Goal: Task Accomplishment & Management: Complete application form

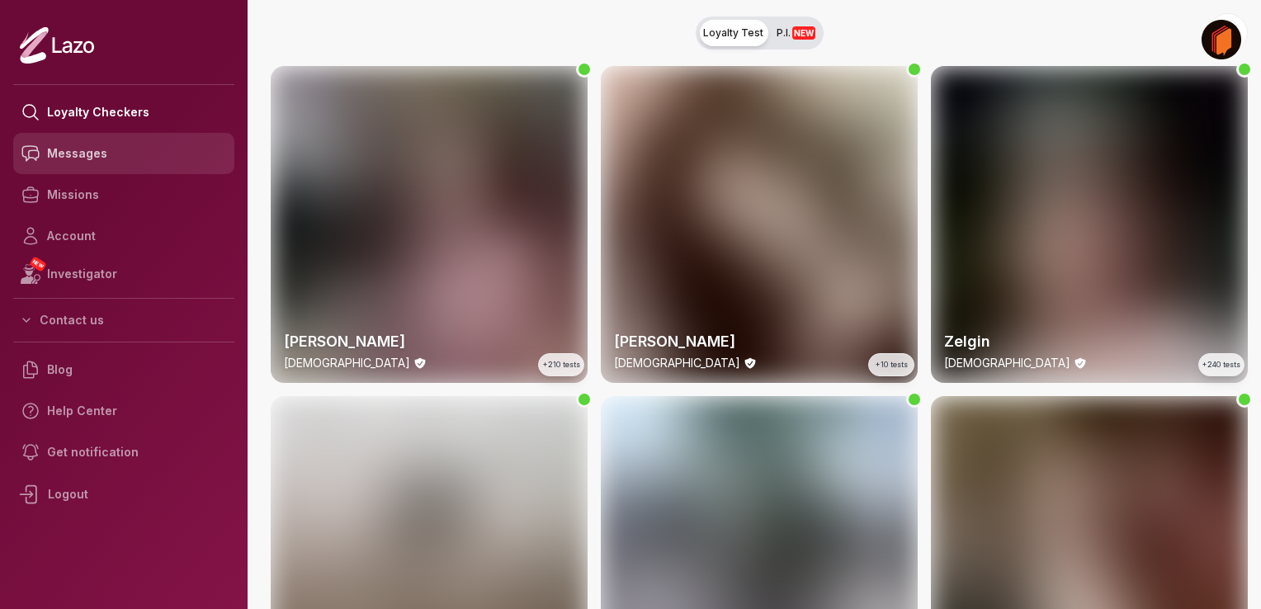
click at [107, 149] on link "Messages" at bounding box center [123, 153] width 221 height 41
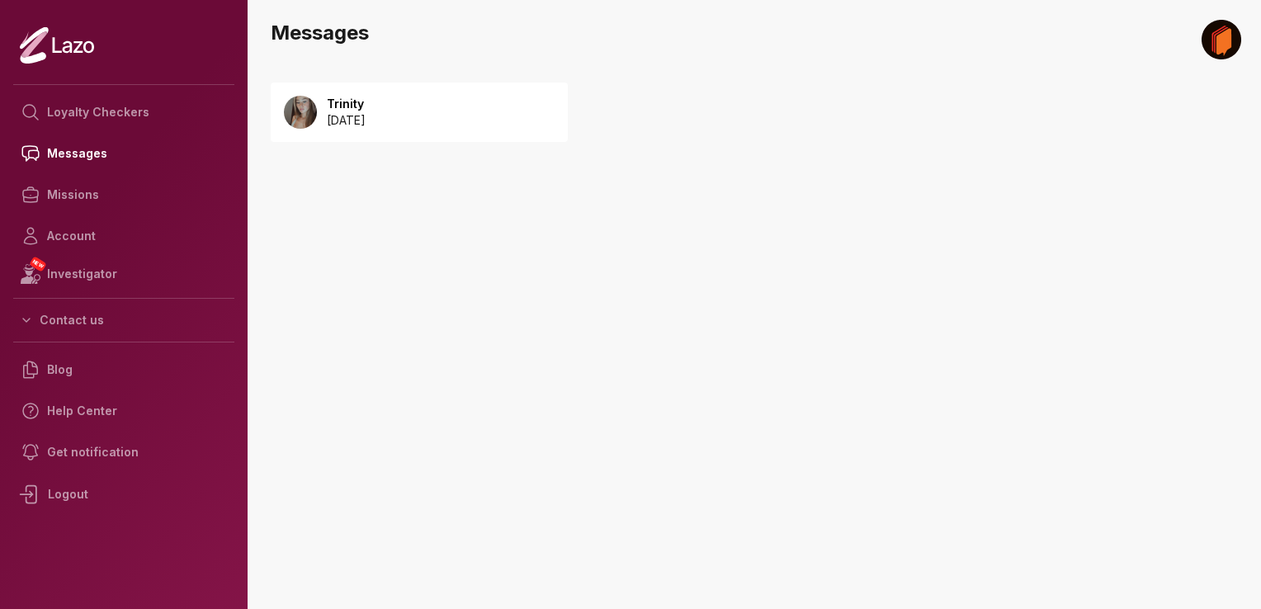
click at [366, 115] on p "[DATE]" at bounding box center [346, 120] width 39 height 17
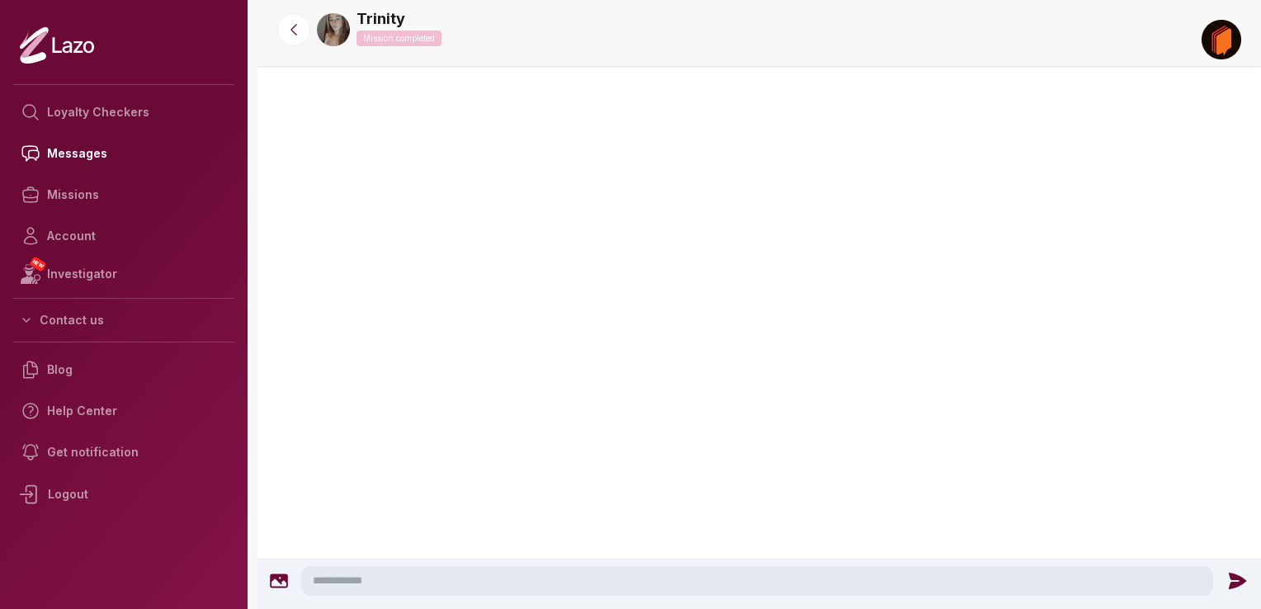
scroll to position [109, 0]
click at [360, 147] on div at bounding box center [758, 102] width 1003 height 132
click at [108, 104] on link "Loyalty Checkers" at bounding box center [123, 112] width 221 height 41
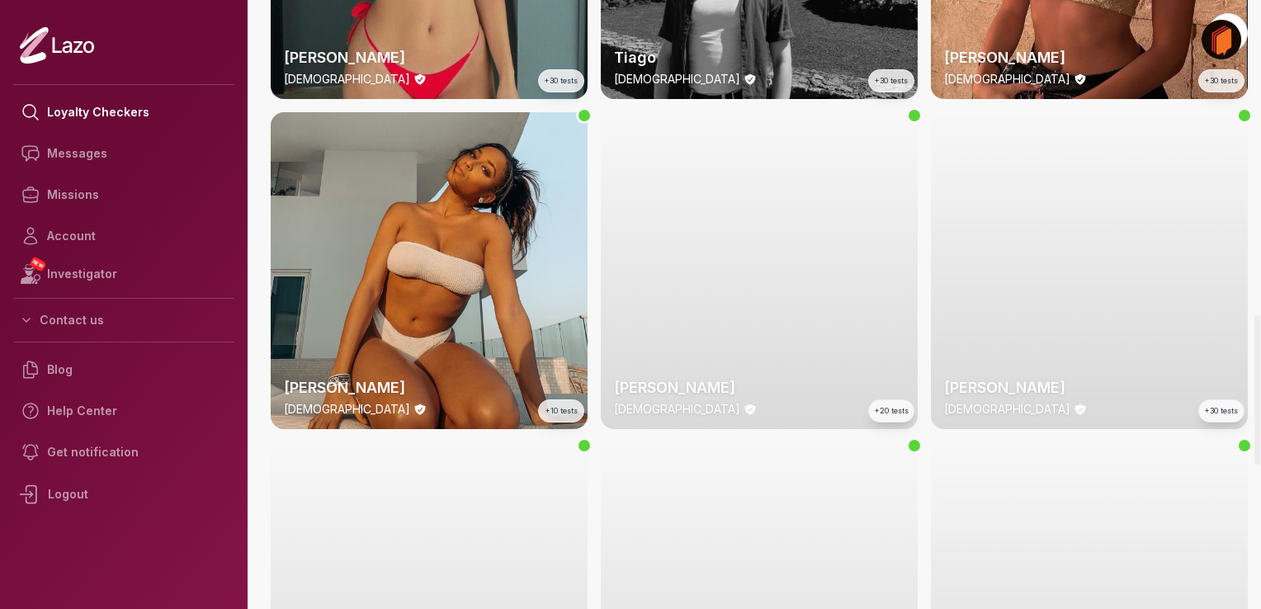
scroll to position [1271, 0]
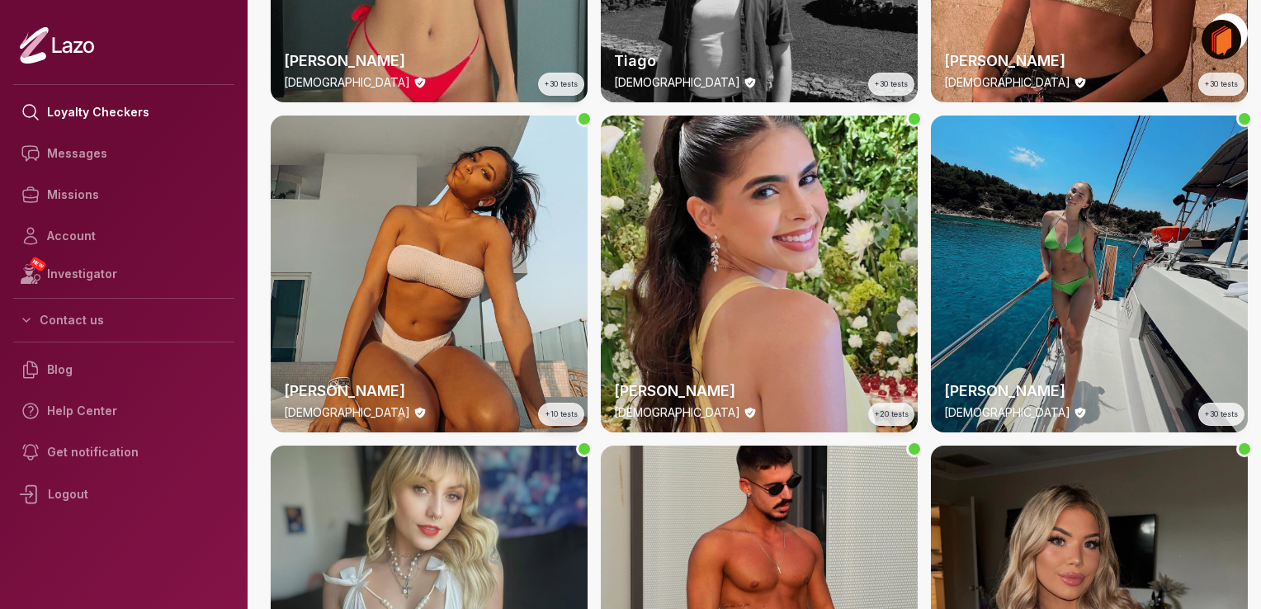
click at [1119, 376] on div "Emery 24 y/o +30 tests" at bounding box center [1089, 399] width 317 height 66
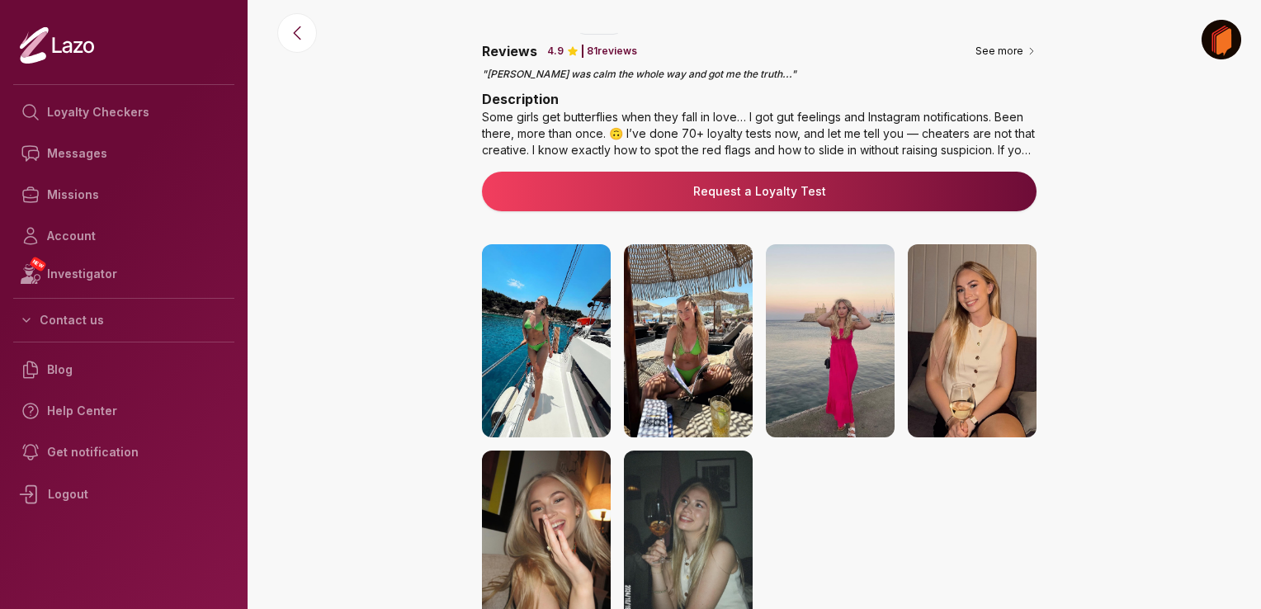
scroll to position [170, 0]
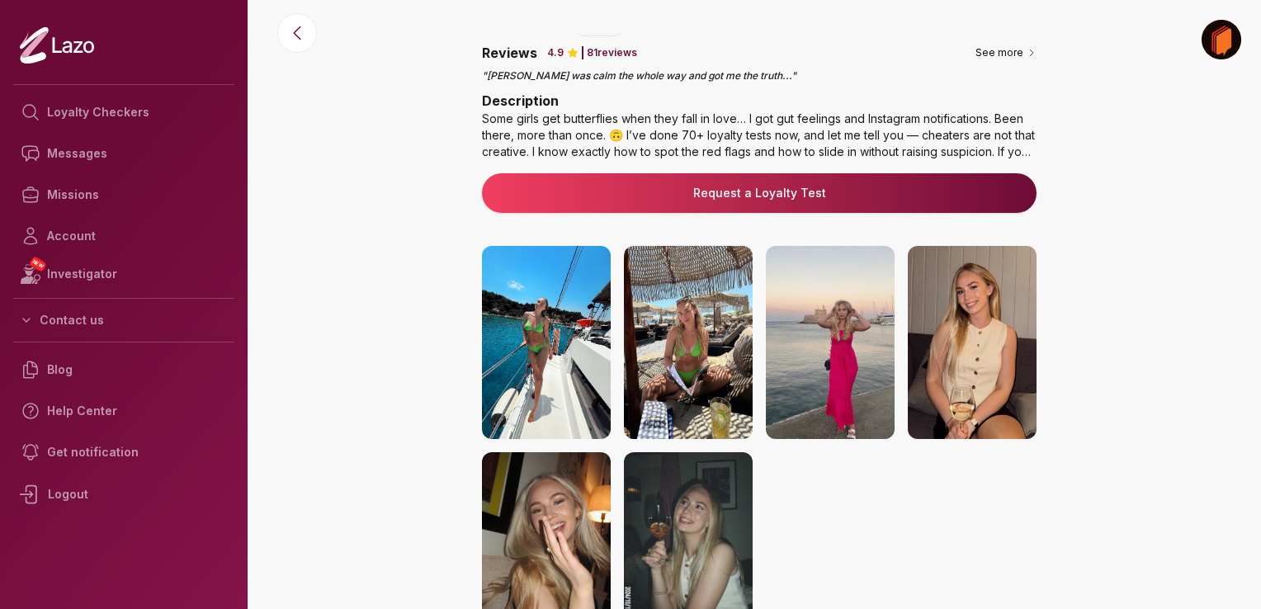
click at [991, 145] on div "Some girls get butterflies when they fall in love… I got gut feelings and Insta…" at bounding box center [759, 136] width 555 height 50
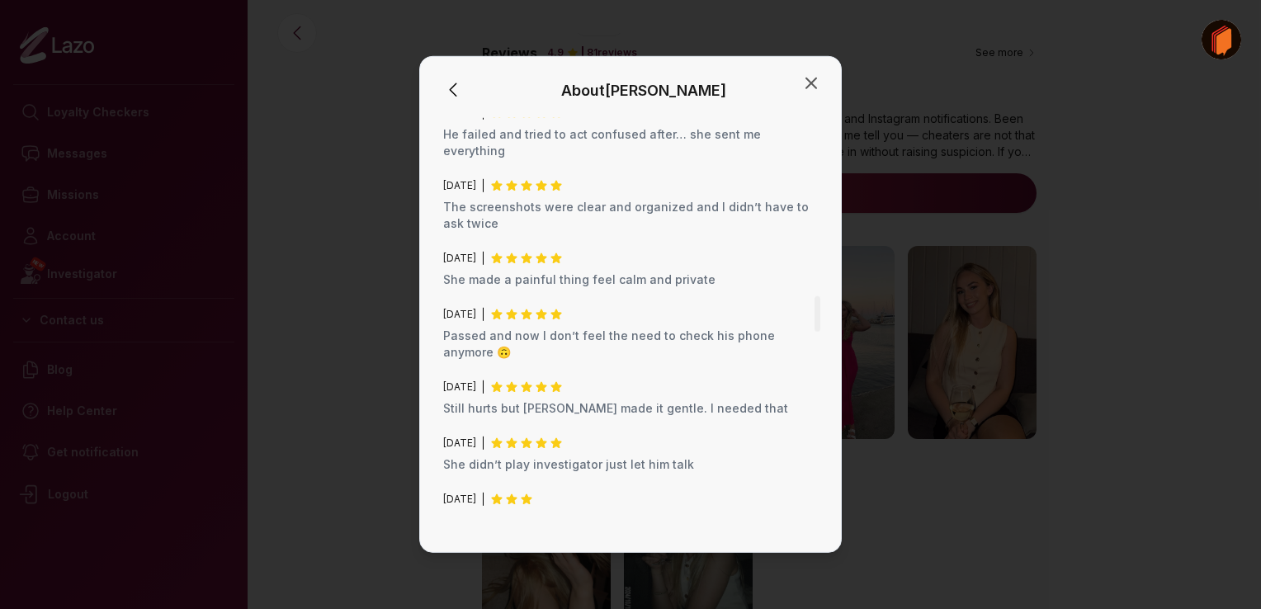
scroll to position [2134, 0]
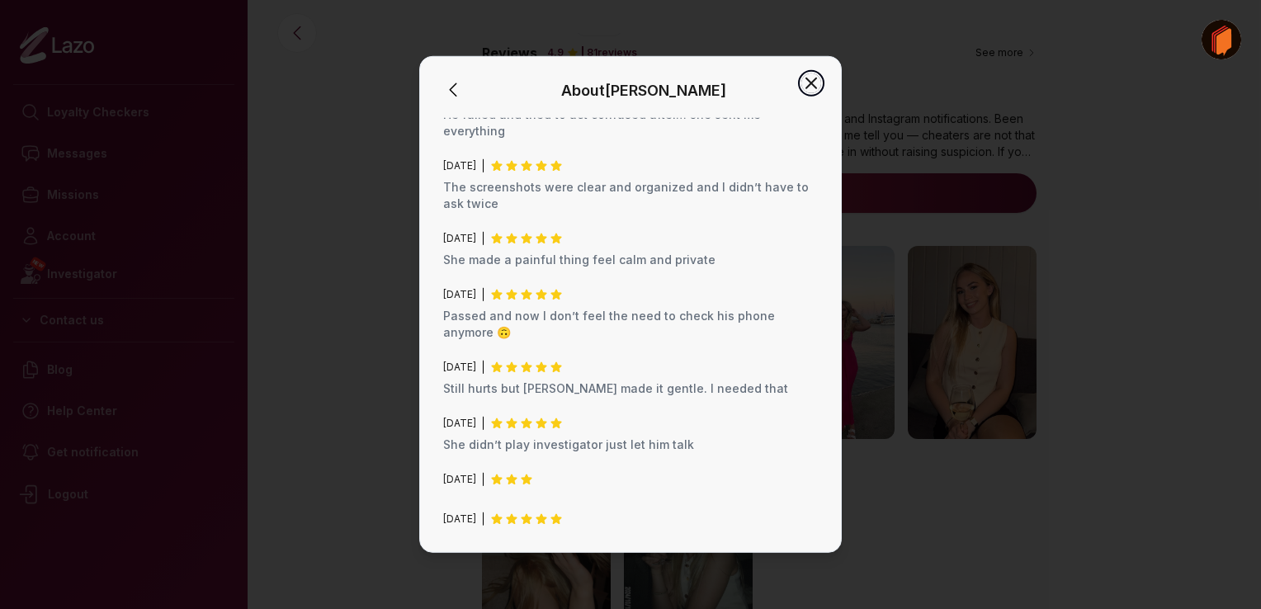
click at [810, 83] on icon "button" at bounding box center [811, 83] width 20 height 20
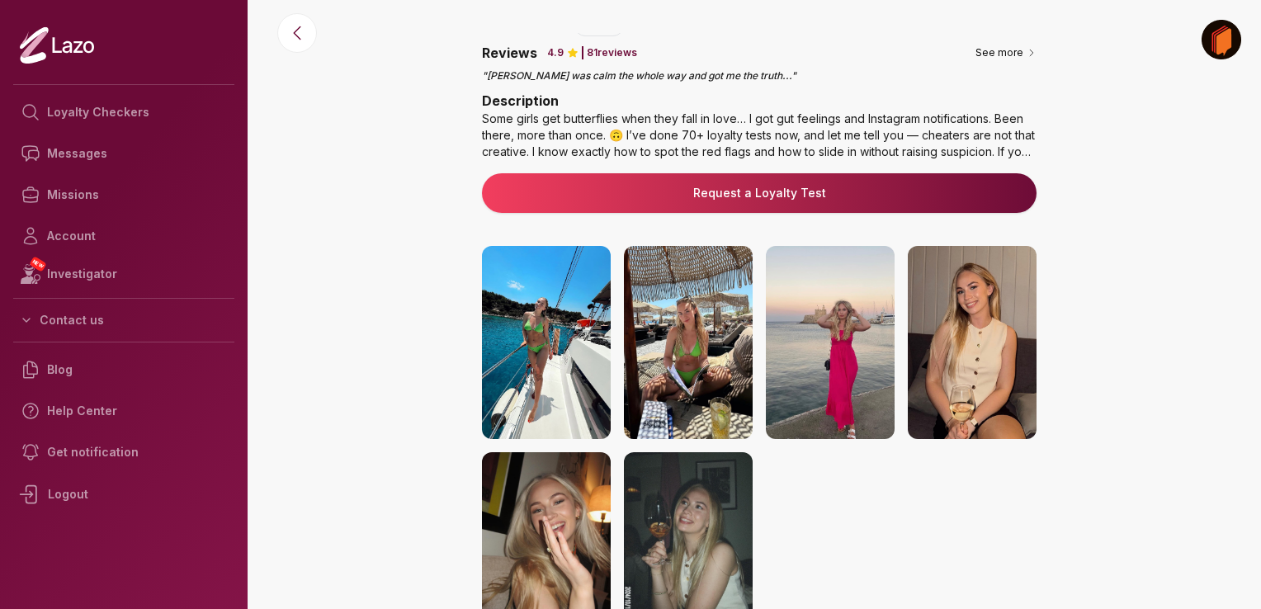
click at [571, 360] on img at bounding box center [546, 342] width 129 height 193
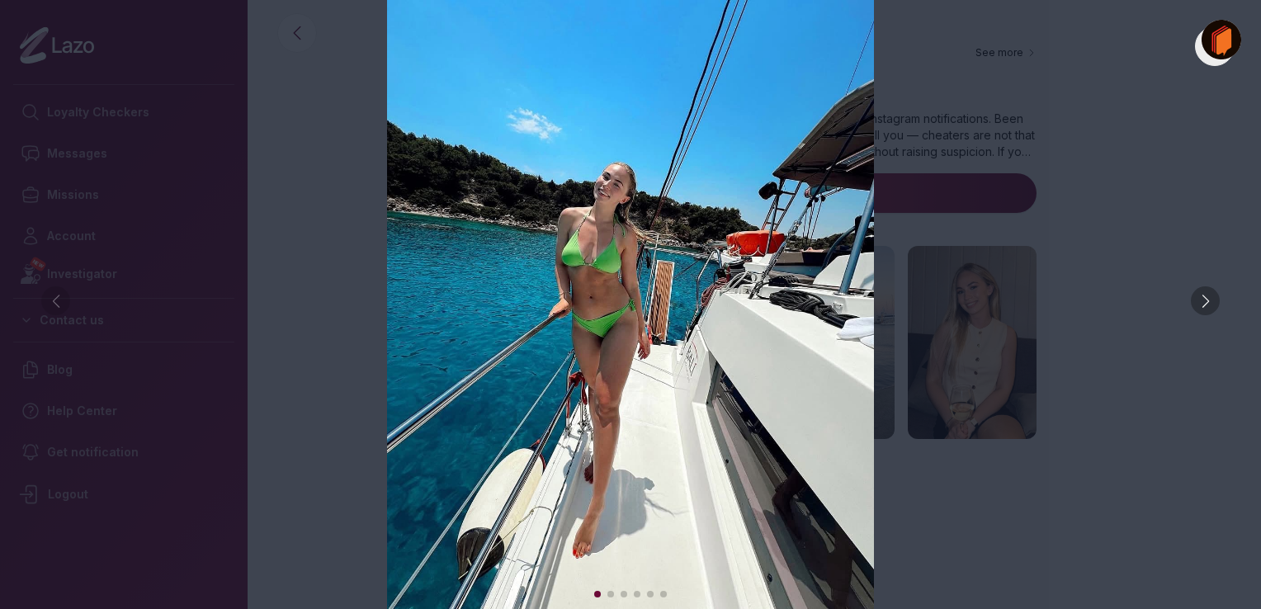
click at [1205, 310] on div at bounding box center [1205, 300] width 29 height 29
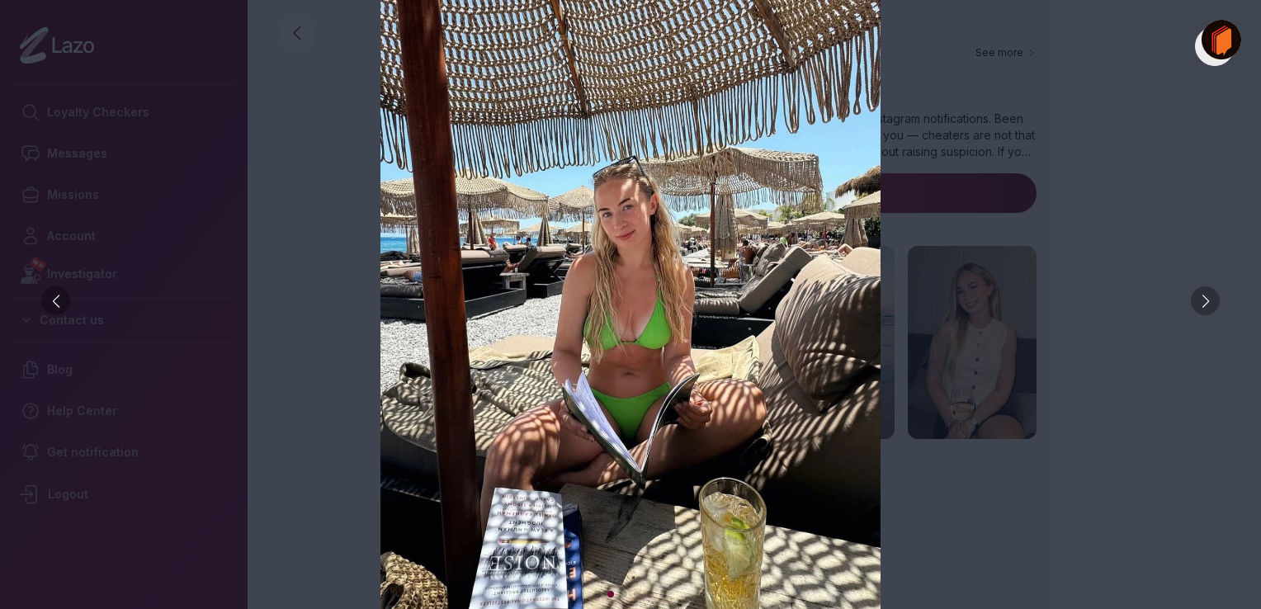
click at [1205, 310] on div at bounding box center [1205, 300] width 29 height 29
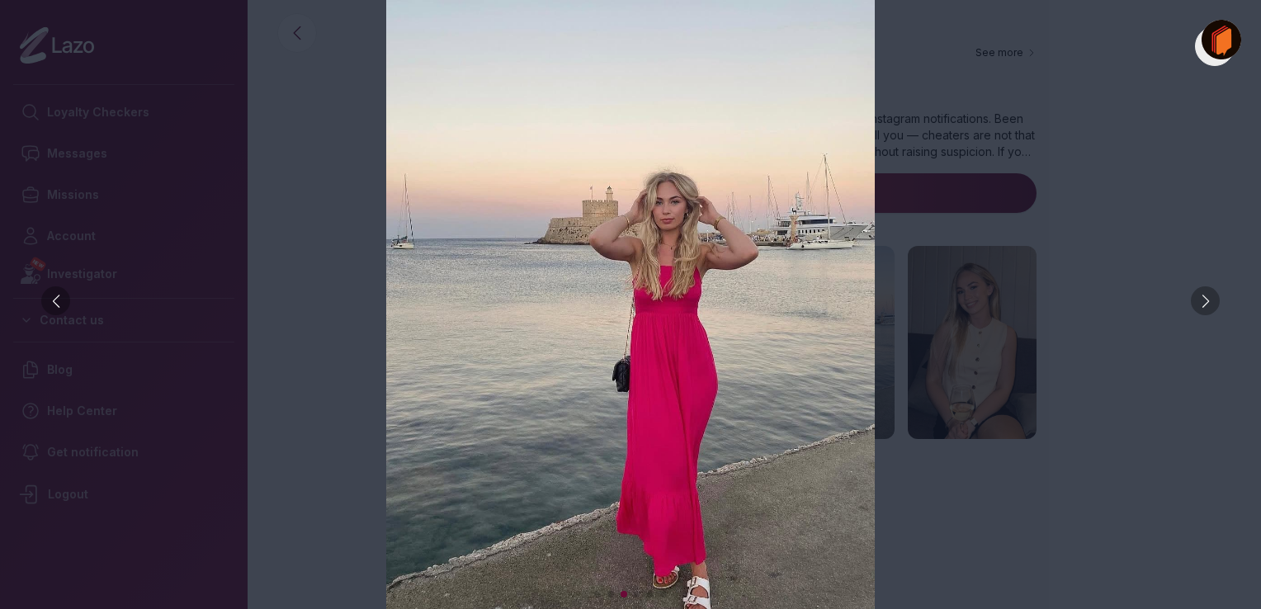
click at [1205, 310] on div at bounding box center [1205, 300] width 29 height 29
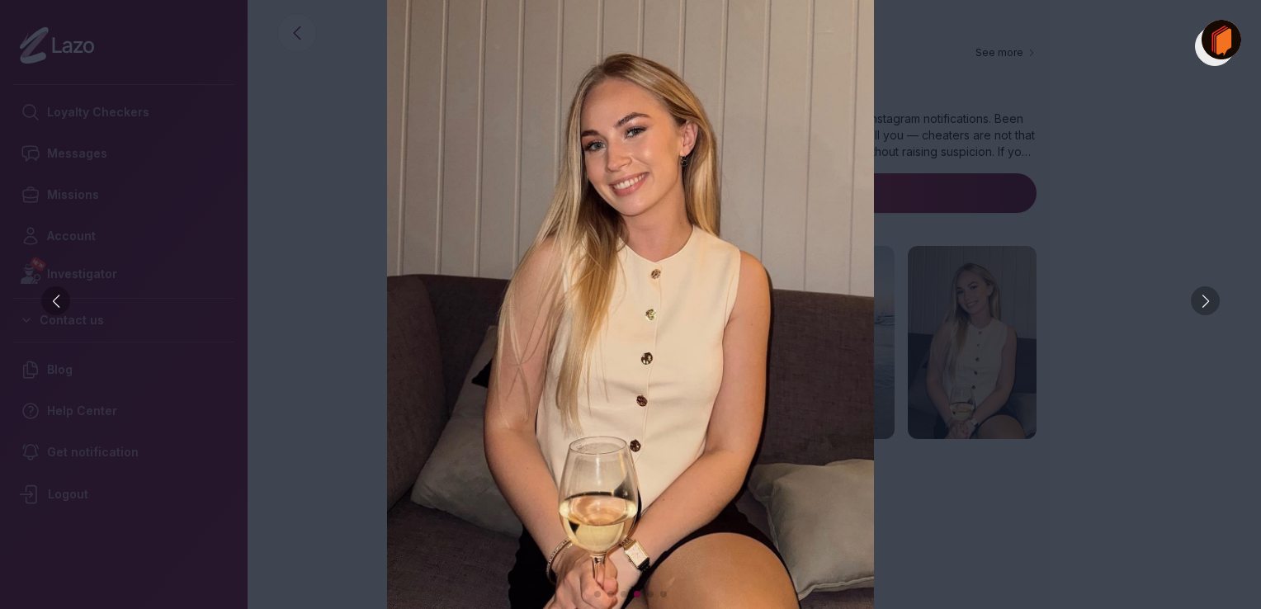
click at [1205, 310] on div at bounding box center [1205, 300] width 29 height 29
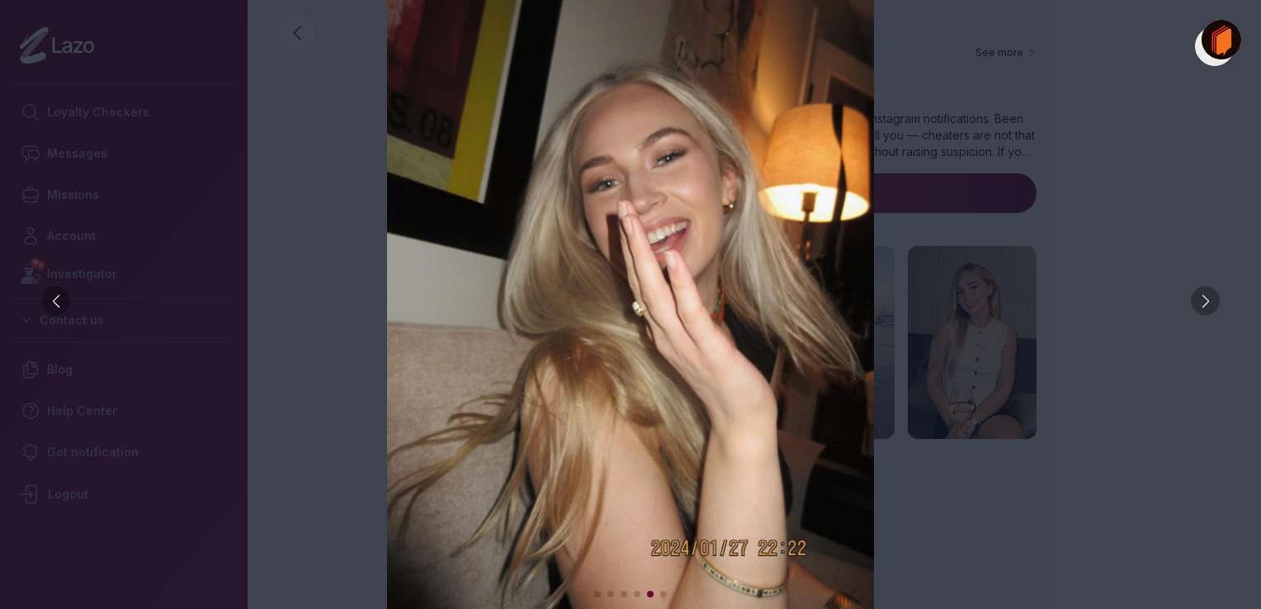
click at [1210, 328] on img at bounding box center [630, 304] width 1195 height 609
click at [1210, 308] on div at bounding box center [1205, 300] width 29 height 29
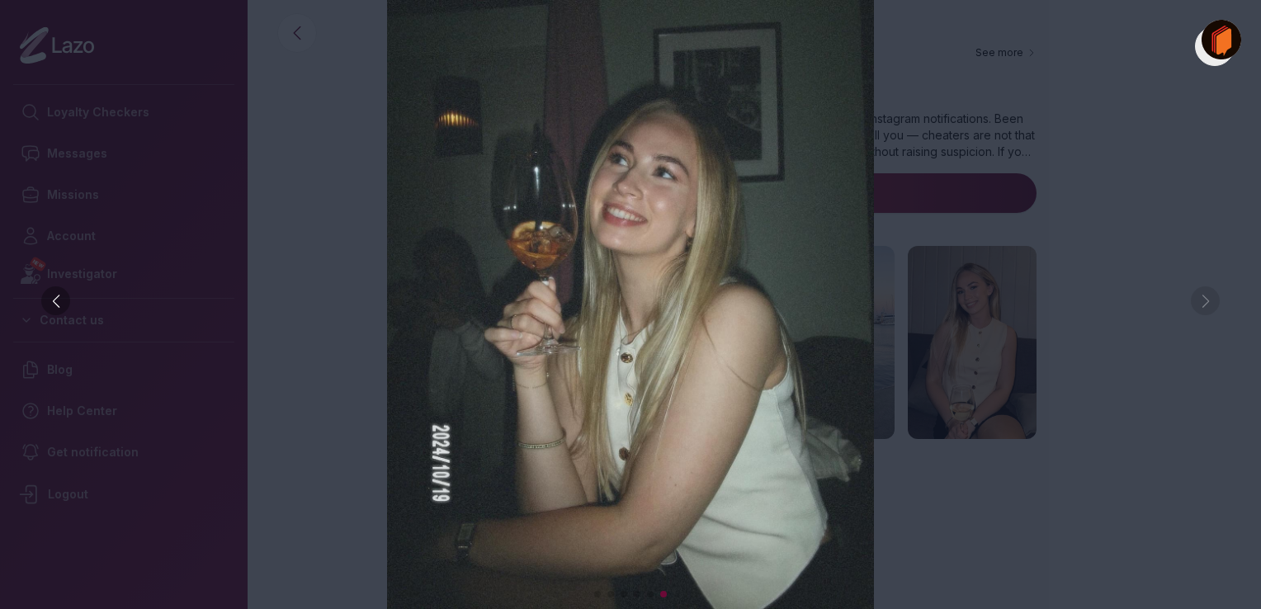
click at [1214, 315] on img at bounding box center [630, 304] width 1195 height 609
click at [1061, 537] on img at bounding box center [630, 304] width 1195 height 609
click at [1041, 508] on img at bounding box center [630, 304] width 1195 height 609
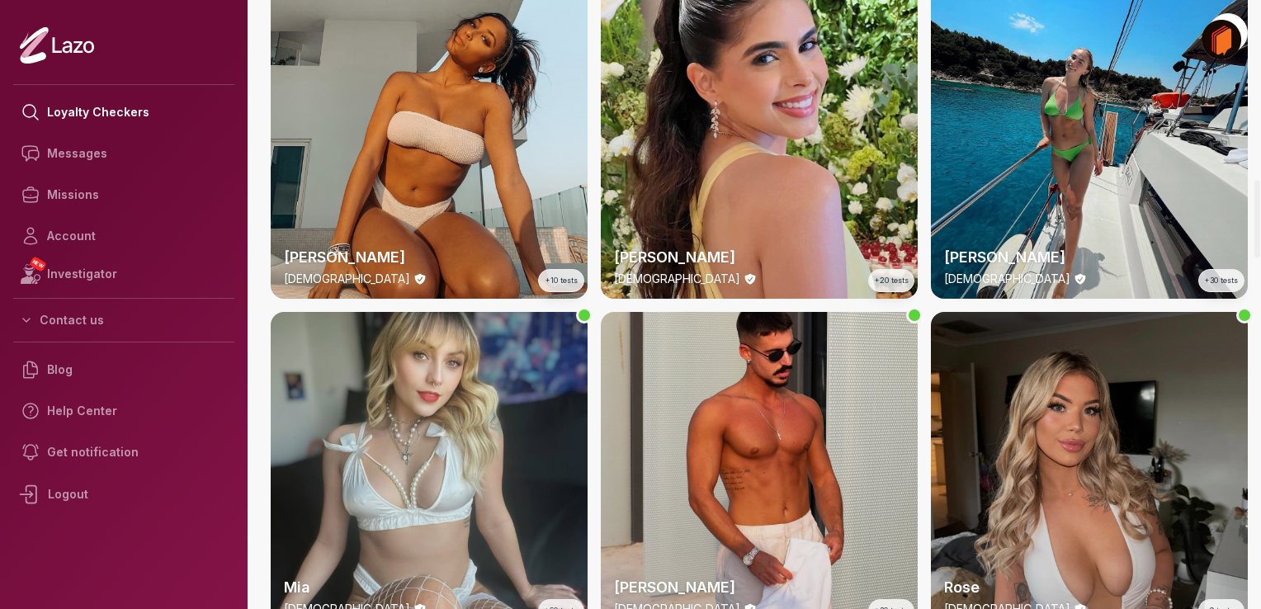
scroll to position [1402, 0]
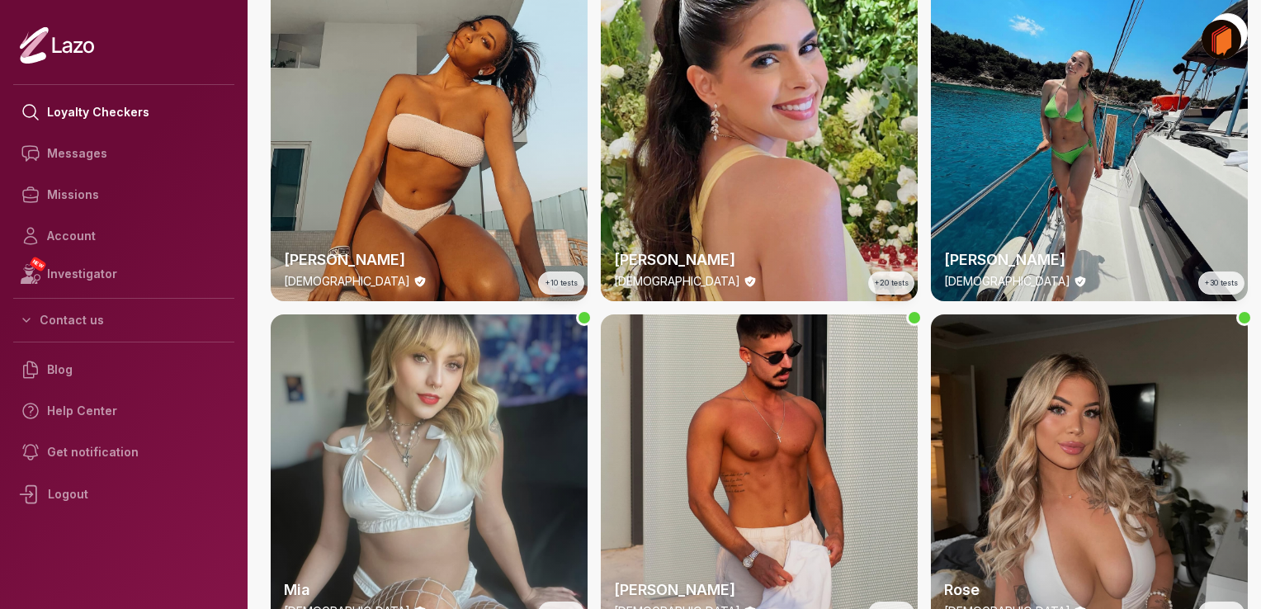
click at [1096, 196] on div "Emery 24 y/o +30 tests" at bounding box center [1089, 142] width 317 height 317
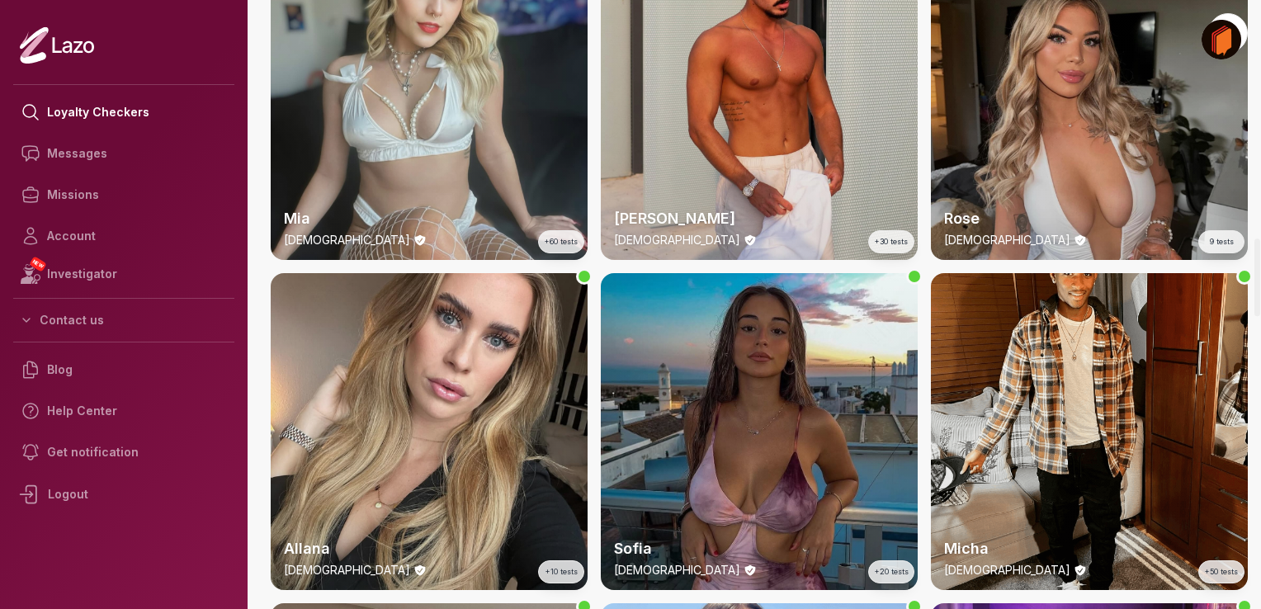
scroll to position [1910, 0]
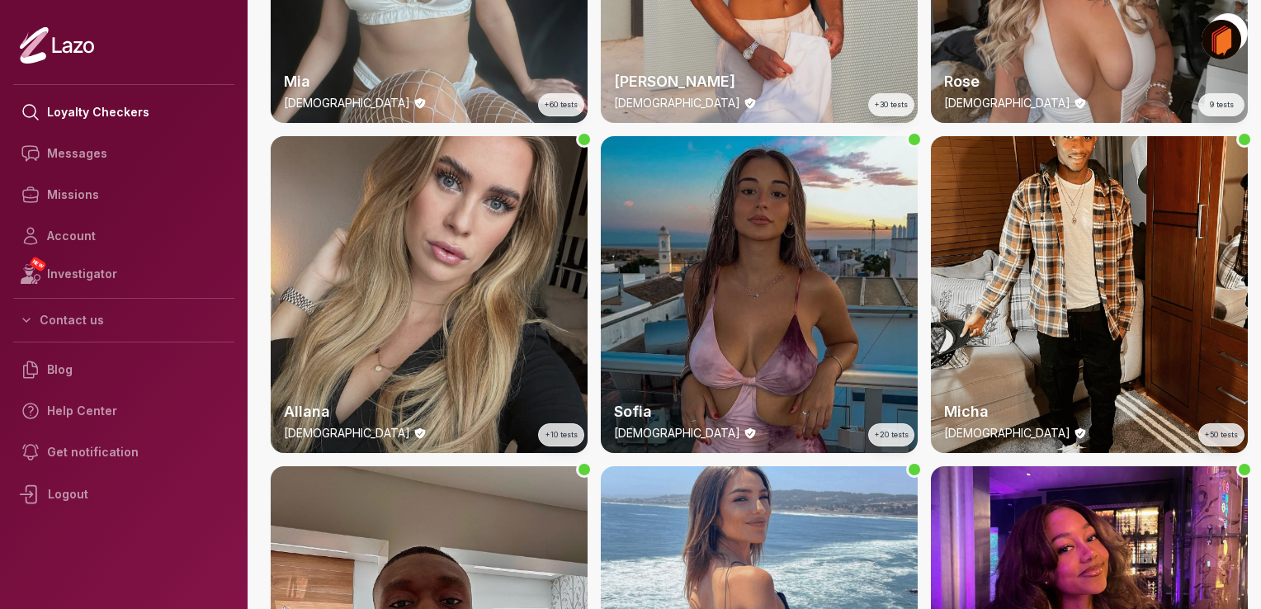
click at [437, 281] on div "Allana 27 y/o +10 tests" at bounding box center [429, 294] width 317 height 317
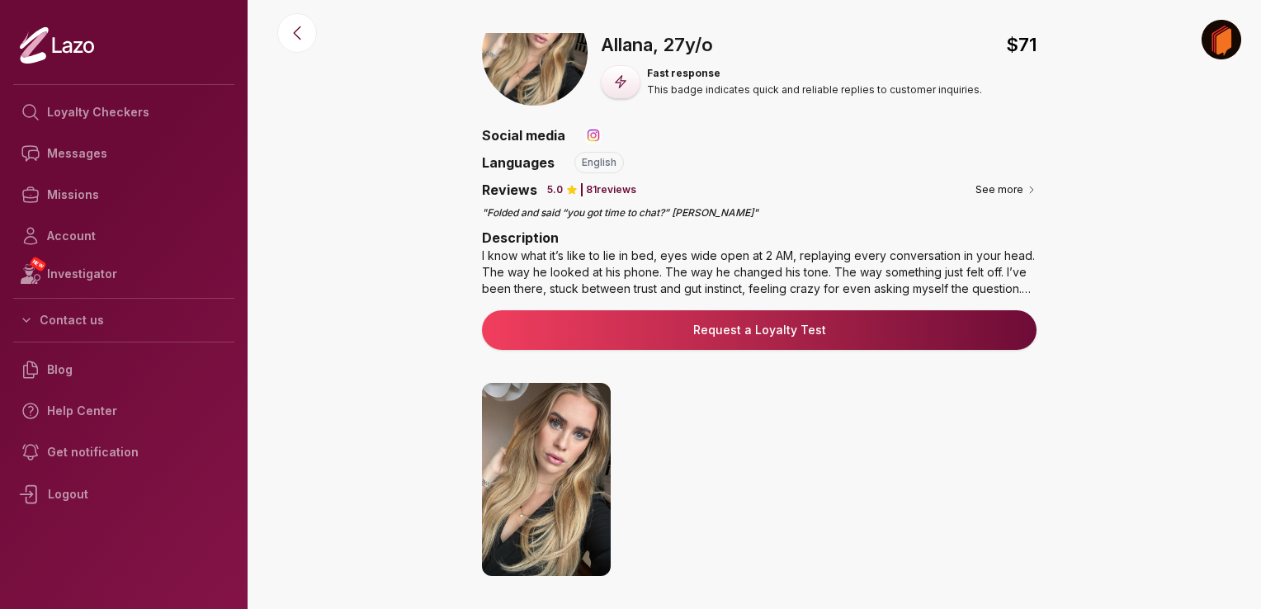
scroll to position [35, 0]
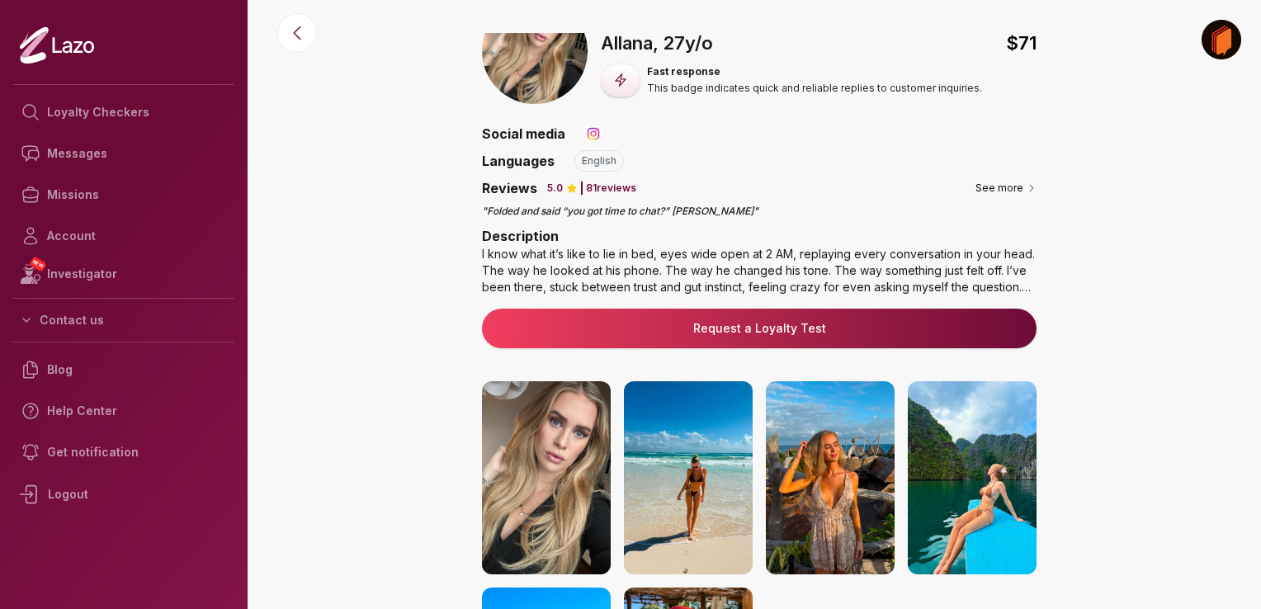
click at [955, 261] on div "I know what it’s like to lie in bed, eyes wide open at 2 AM, replaying every co…" at bounding box center [759, 271] width 555 height 50
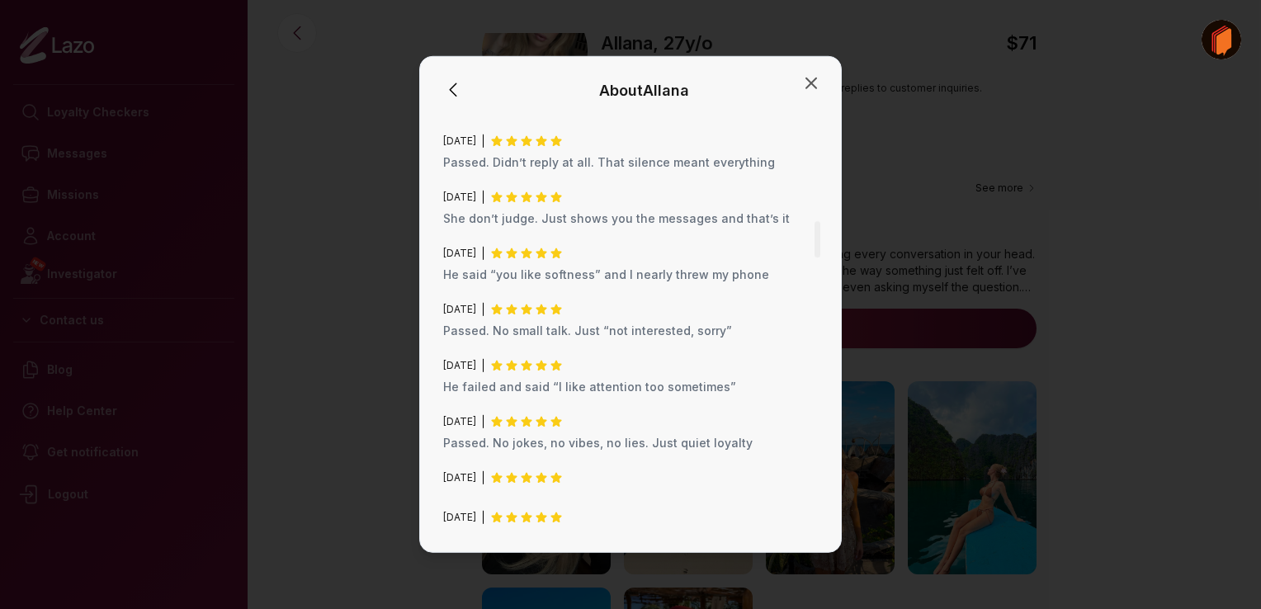
scroll to position [1242, 0]
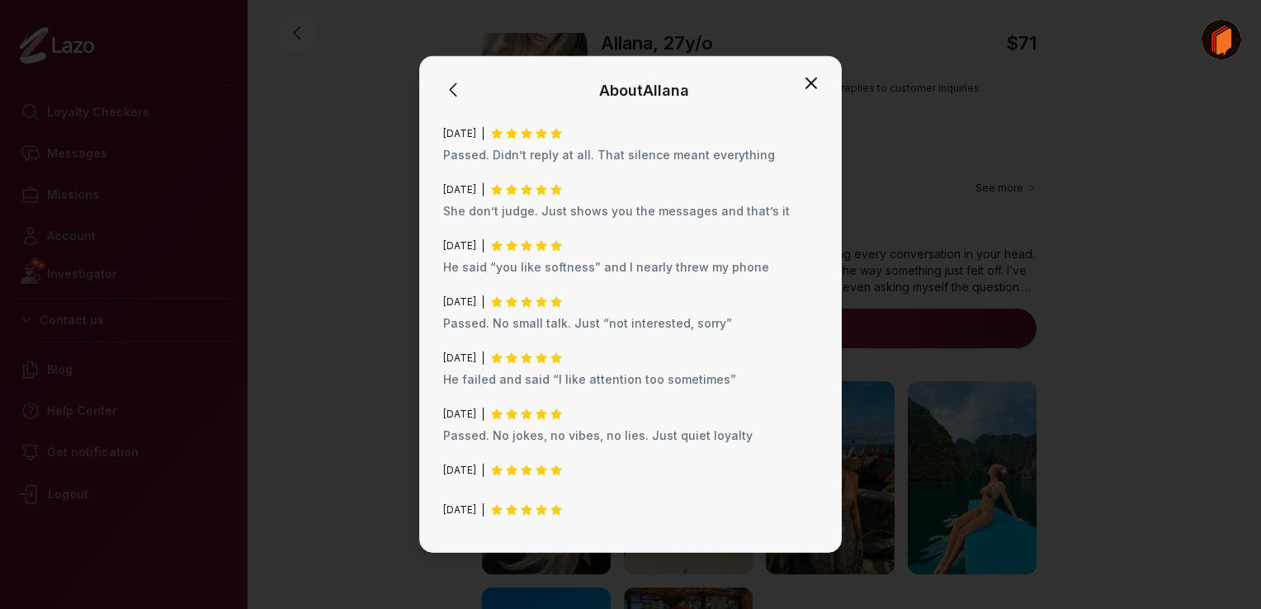
click at [809, 87] on icon "button" at bounding box center [811, 83] width 20 height 20
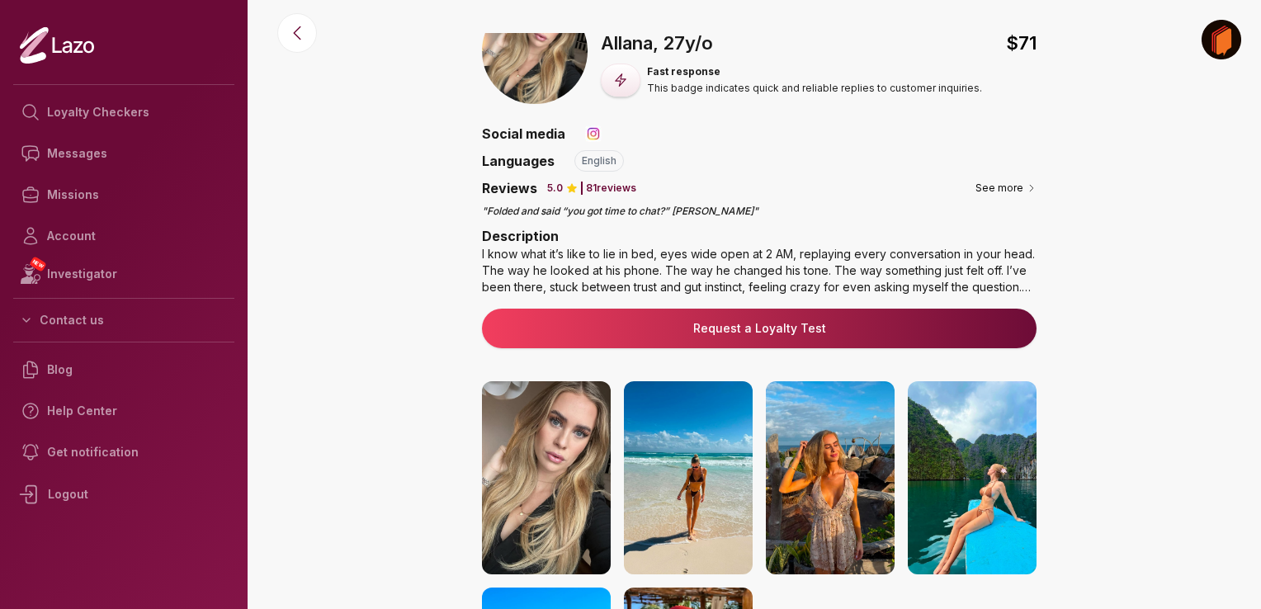
click at [805, 327] on link "Request a Loyalty Test" at bounding box center [759, 328] width 528 height 17
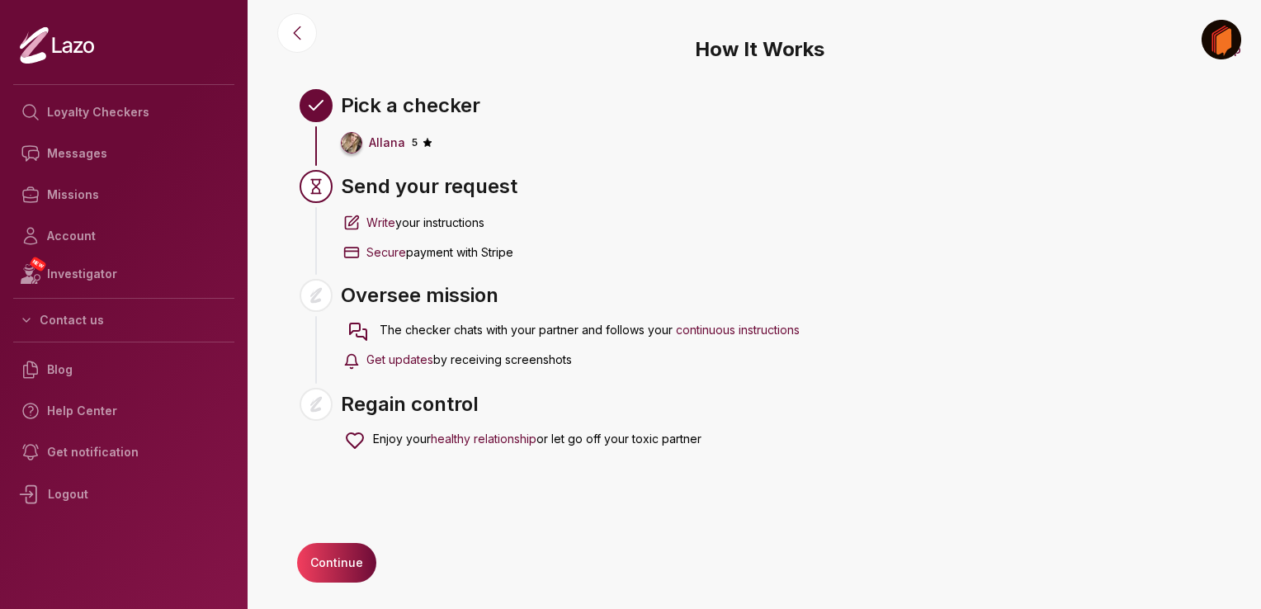
click at [339, 555] on button "Continue" at bounding box center [336, 563] width 79 height 40
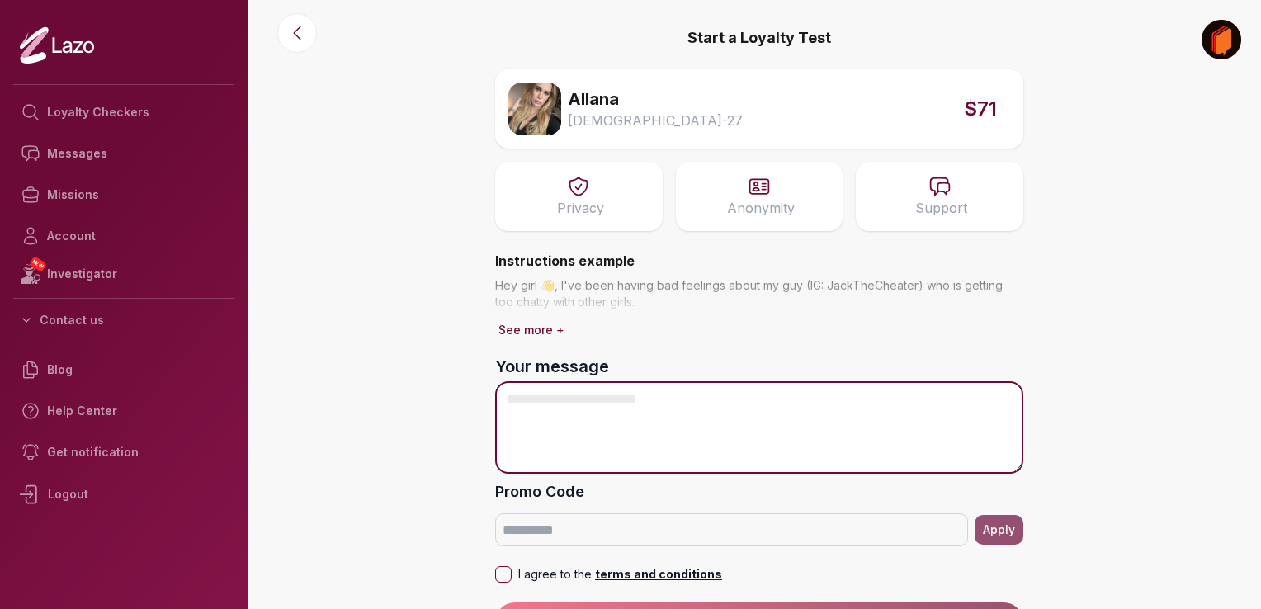
click at [597, 429] on textarea "Your message" at bounding box center [759, 427] width 528 height 92
click at [782, 408] on textarea "**********" at bounding box center [759, 427] width 528 height 92
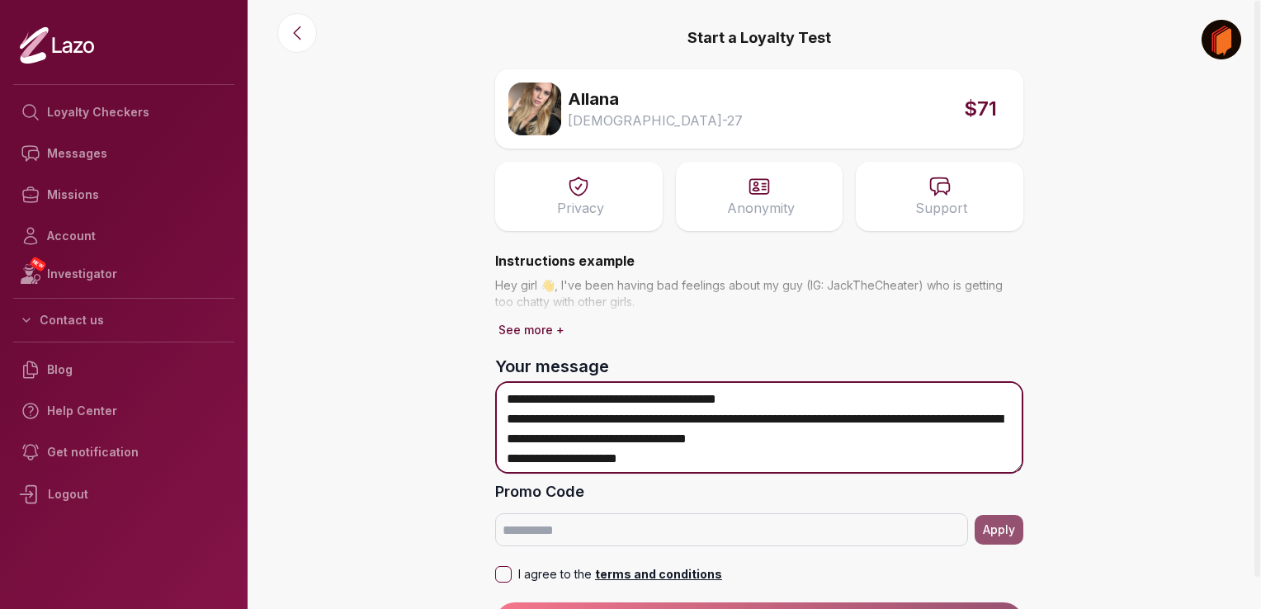
scroll to position [22, 0]
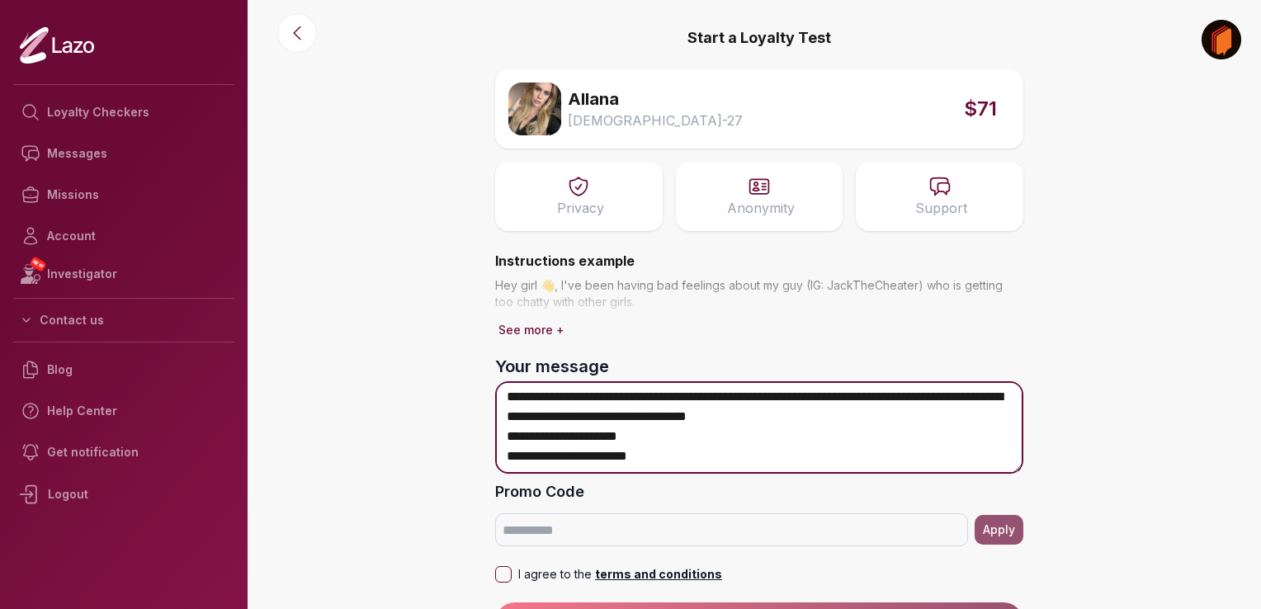
click at [748, 459] on textarea "**********" at bounding box center [759, 427] width 528 height 92
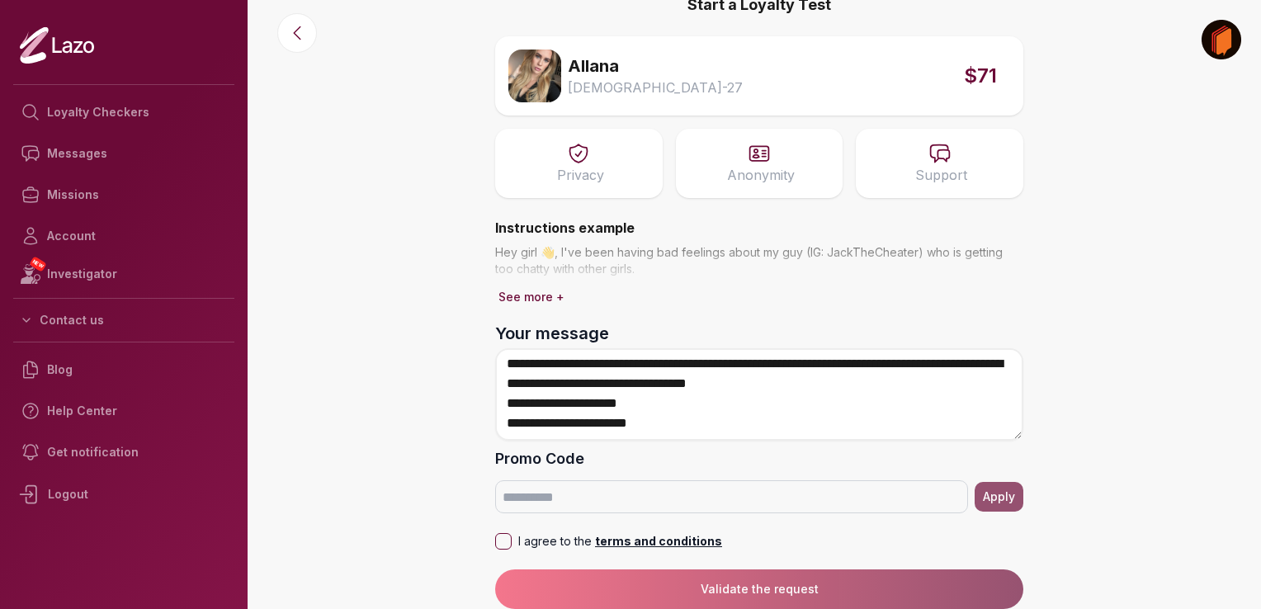
click at [507, 541] on button "I agree to the terms and conditions" at bounding box center [503, 541] width 17 height 17
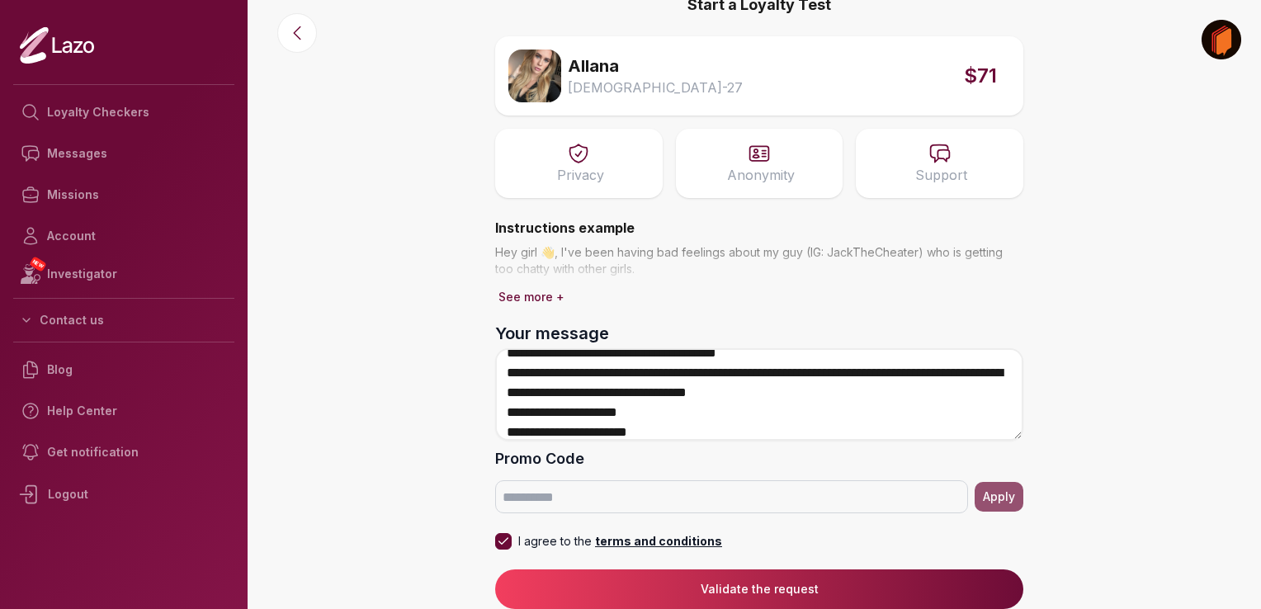
scroll to position [15, 0]
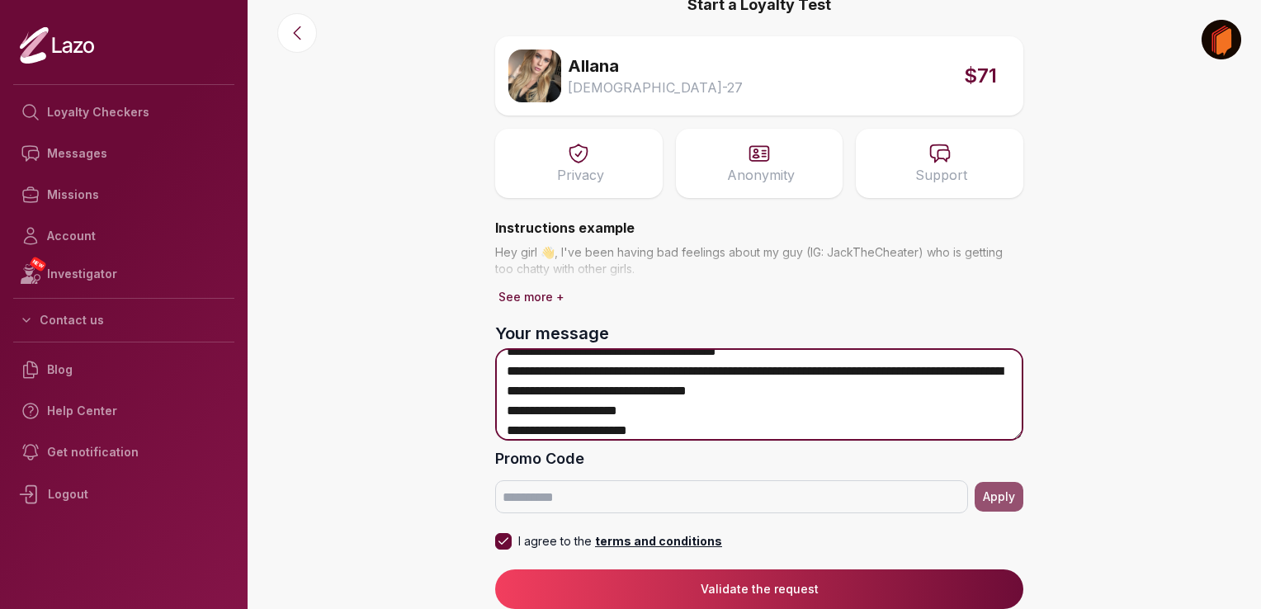
click at [882, 376] on textarea "**********" at bounding box center [759, 394] width 528 height 92
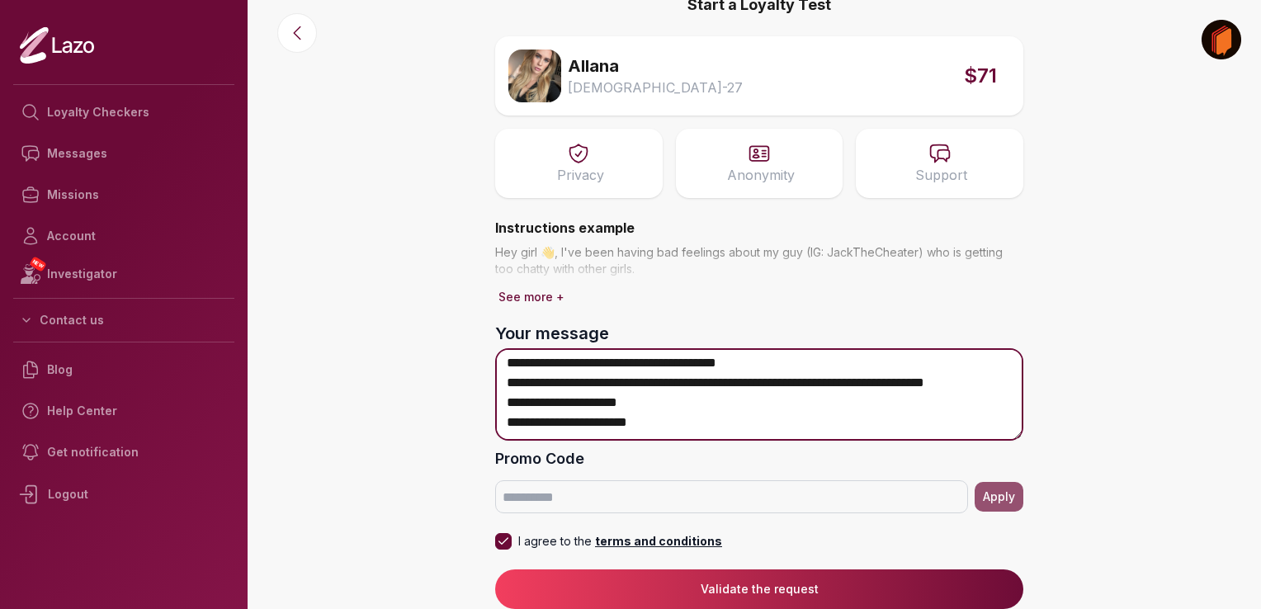
scroll to position [0, 0]
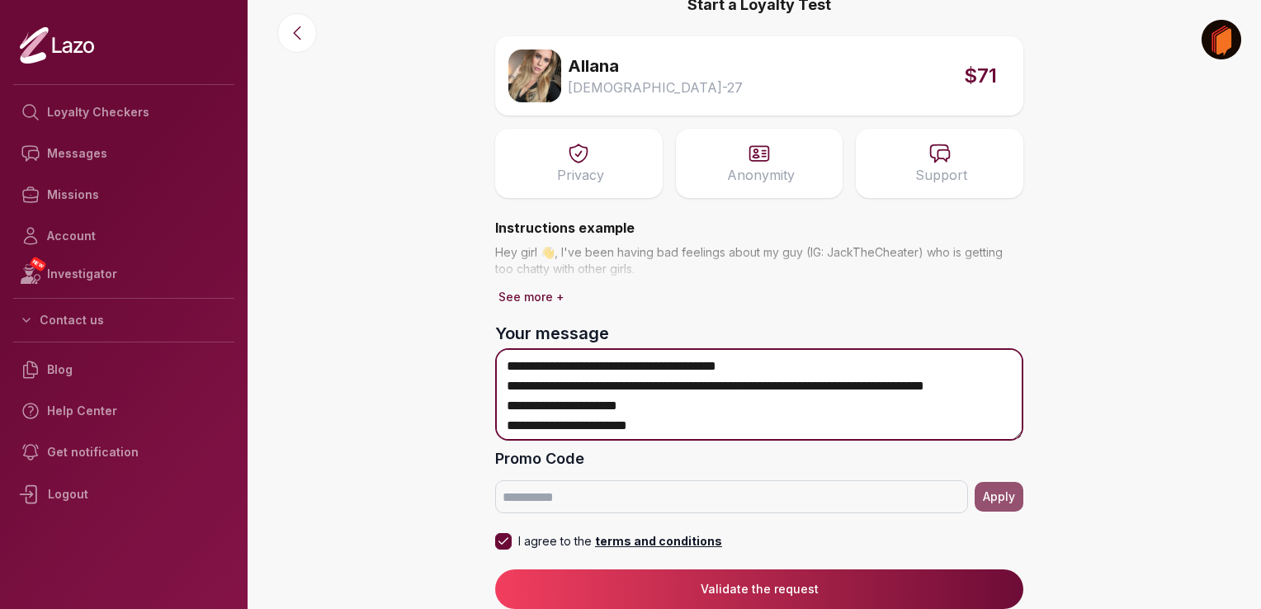
drag, startPoint x: 538, startPoint y: 398, endPoint x: 879, endPoint y: 391, distance: 340.9
click at [879, 391] on textarea "**********" at bounding box center [759, 394] width 528 height 92
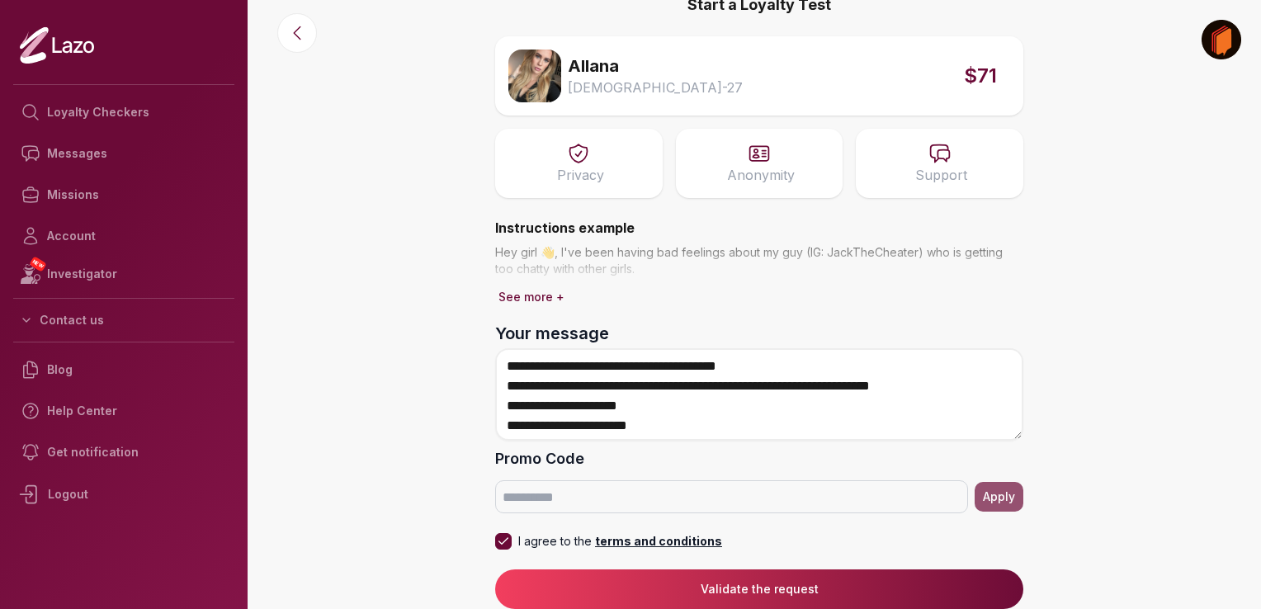
click at [525, 297] on button "See more +" at bounding box center [531, 297] width 73 height 23
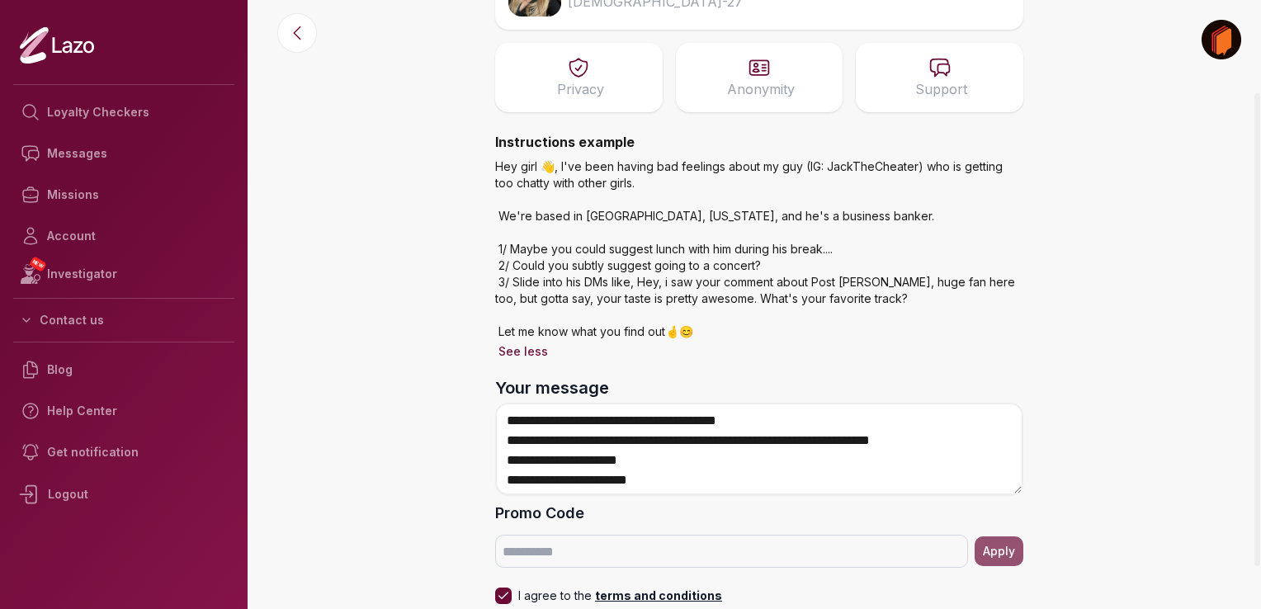
scroll to position [122, 0]
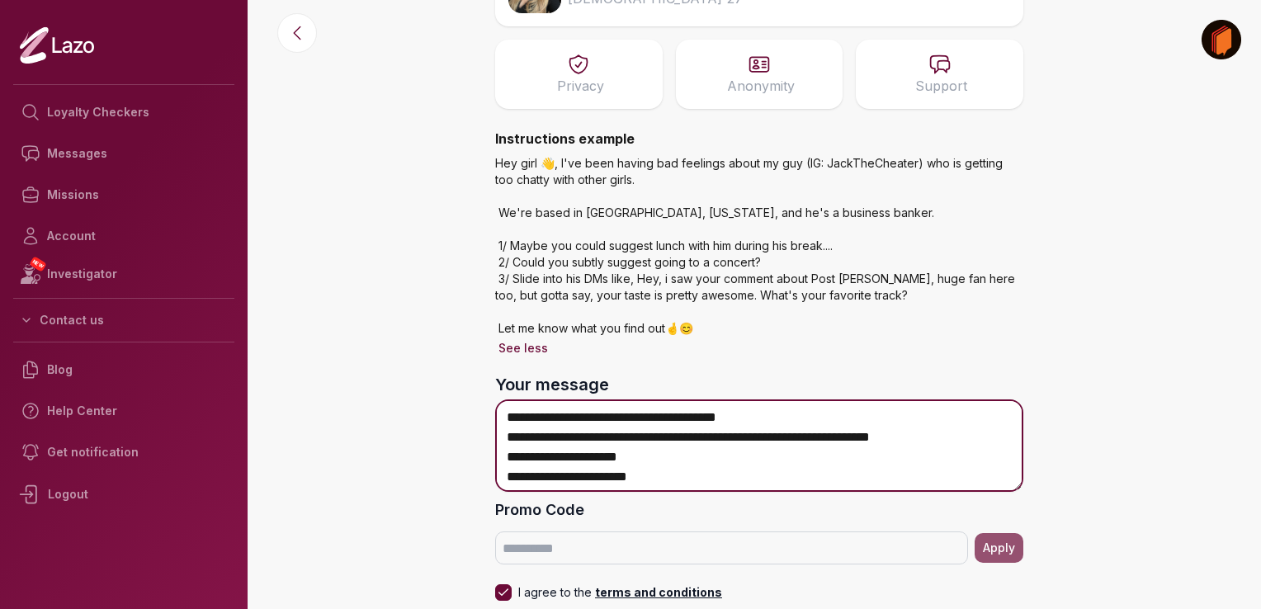
click at [738, 480] on textarea "**********" at bounding box center [759, 445] width 528 height 92
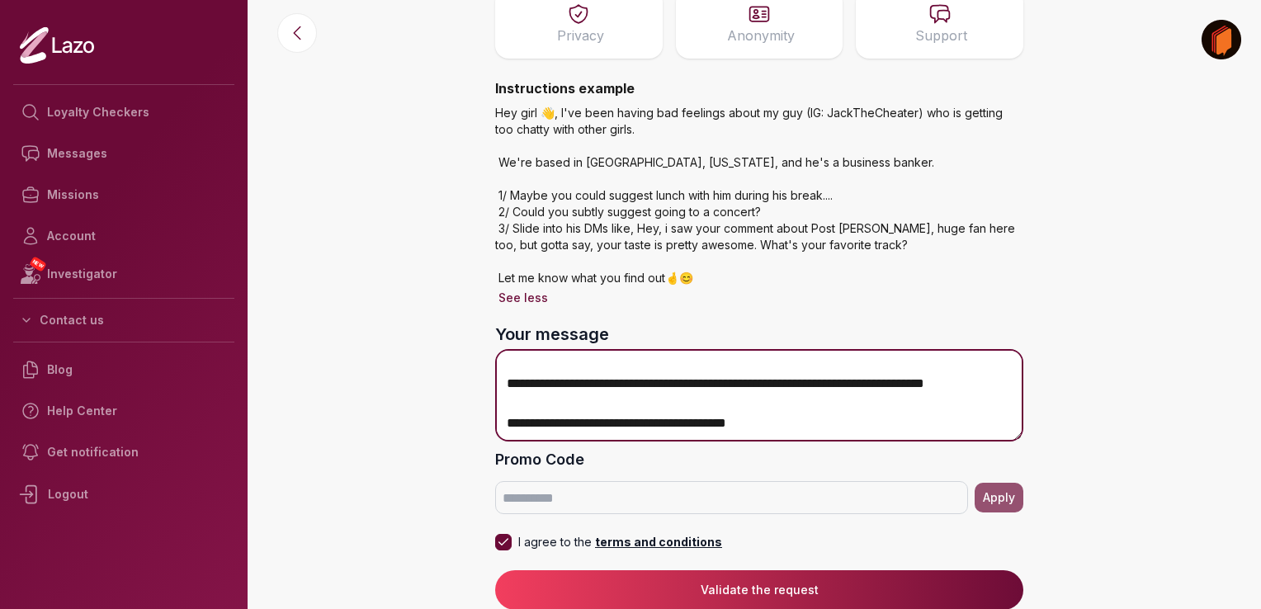
scroll to position [102, 0]
click at [532, 421] on textarea "**********" at bounding box center [759, 395] width 528 height 92
click at [941, 430] on textarea "**********" at bounding box center [759, 395] width 528 height 92
drag, startPoint x: 977, startPoint y: 366, endPoint x: 870, endPoint y: 371, distance: 107.4
click at [870, 371] on textarea "**********" at bounding box center [759, 395] width 528 height 92
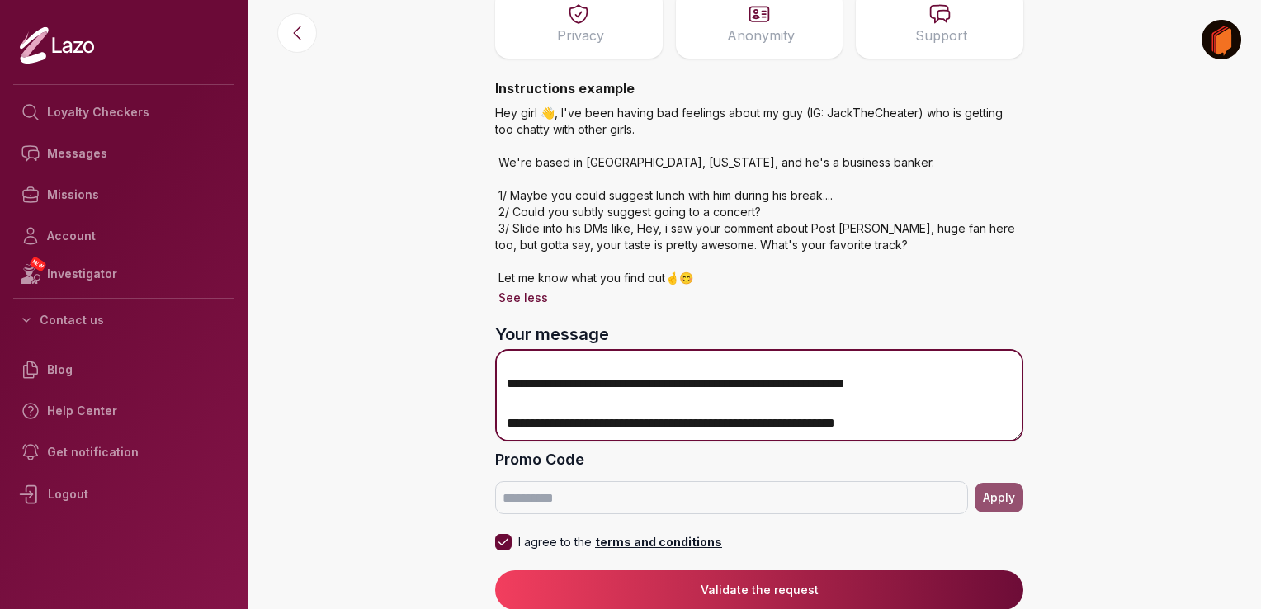
scroll to position [82, 0]
click at [921, 432] on textarea "**********" at bounding box center [759, 395] width 528 height 92
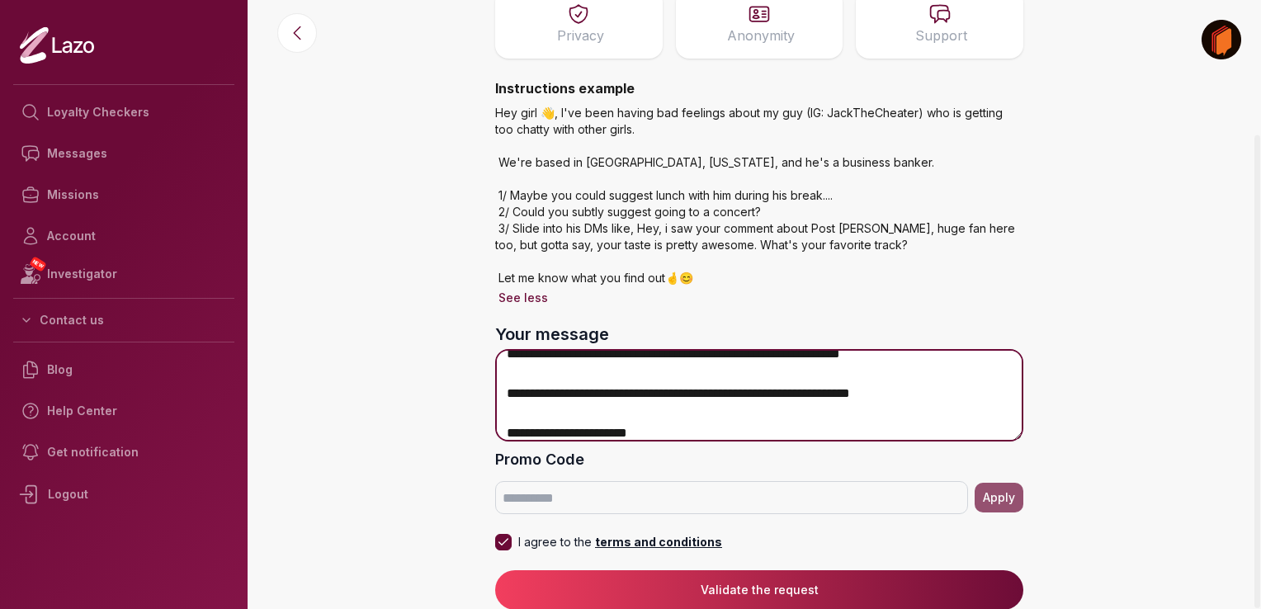
type textarea "**********"
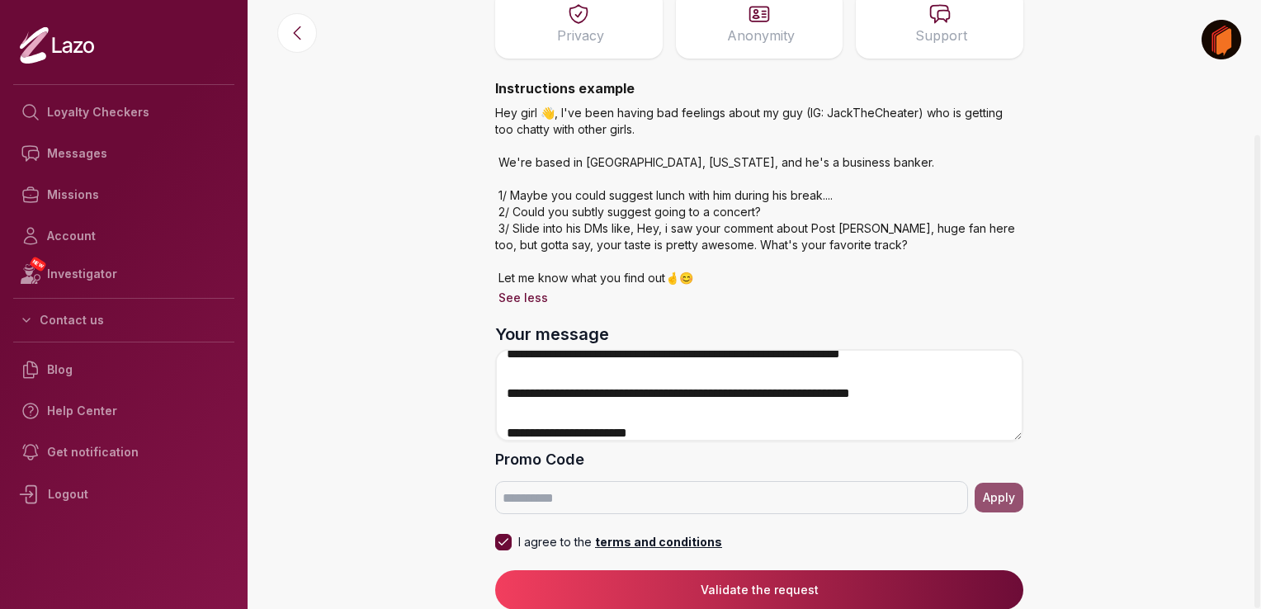
click at [736, 602] on button "Validate the request" at bounding box center [759, 590] width 528 height 40
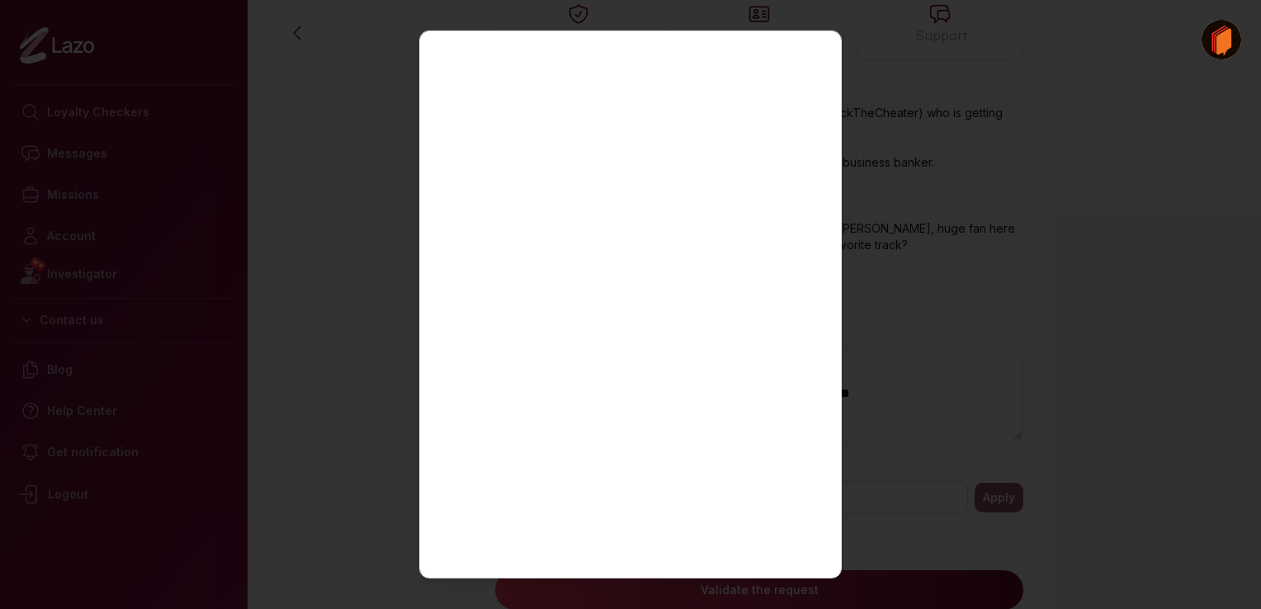
scroll to position [300, 0]
click at [819, 315] on div "Lazo Close" at bounding box center [630, 305] width 423 height 548
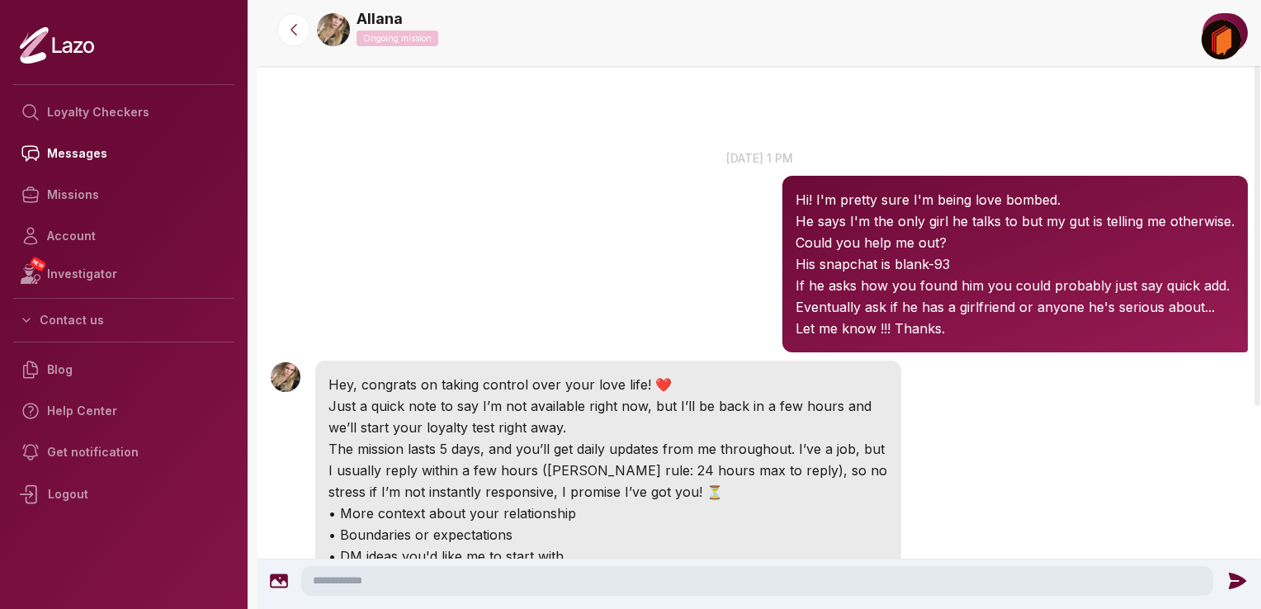
scroll to position [129, 0]
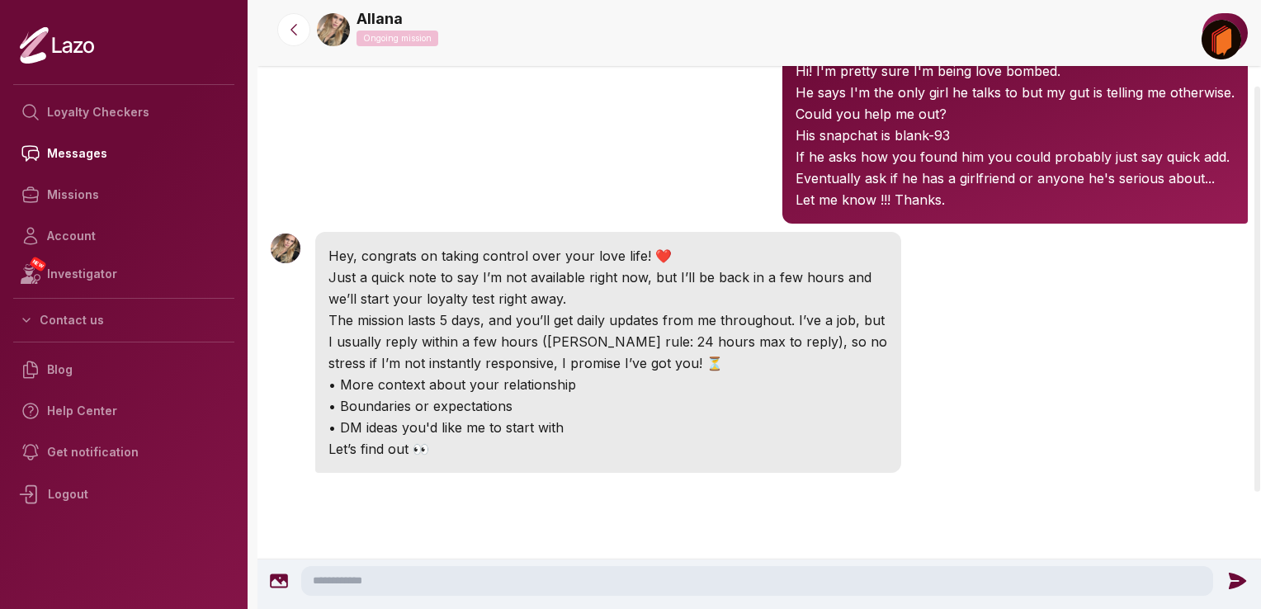
click at [381, 579] on textarea at bounding box center [757, 581] width 912 height 30
drag, startPoint x: 339, startPoint y: 384, endPoint x: 573, endPoint y: 390, distance: 233.6
click at [573, 390] on p "• More context about your relationship" at bounding box center [608, 384] width 560 height 21
copy p "More context about your relationship"
click at [337, 582] on textarea at bounding box center [757, 581] width 912 height 30
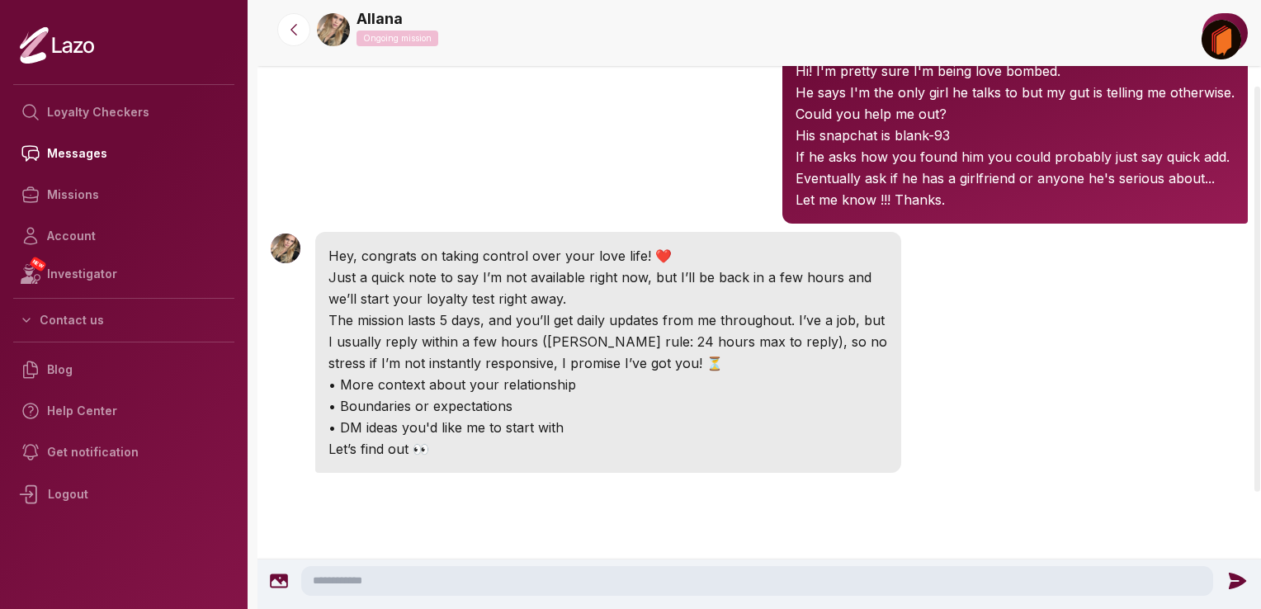
paste textarea "**********"
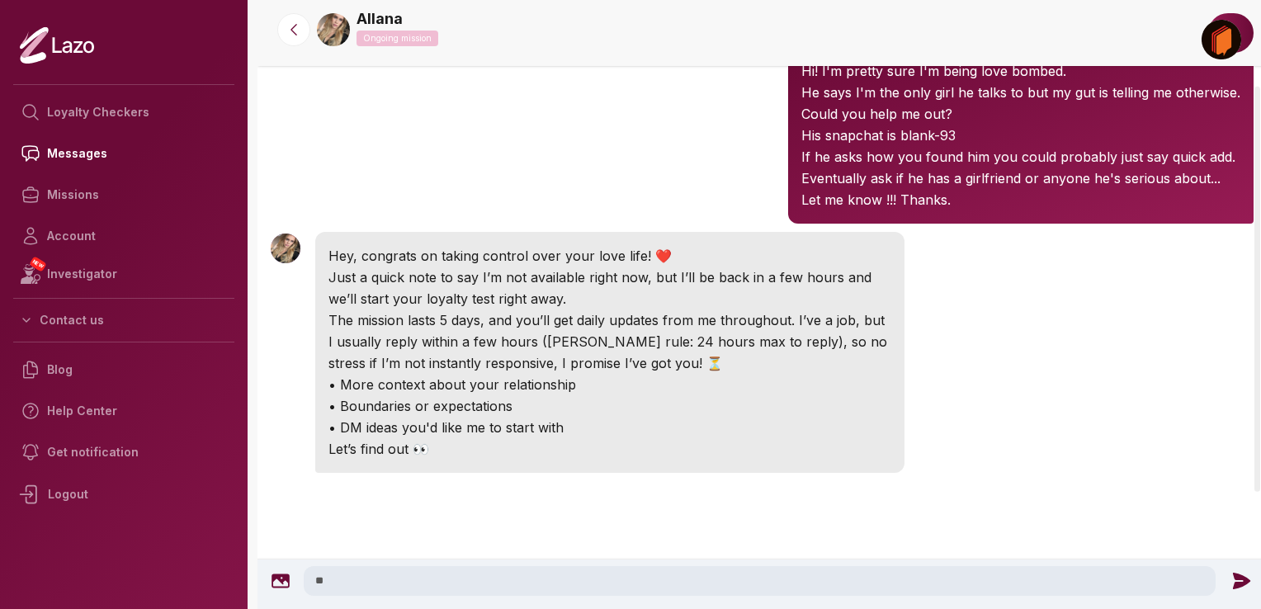
type textarea "*"
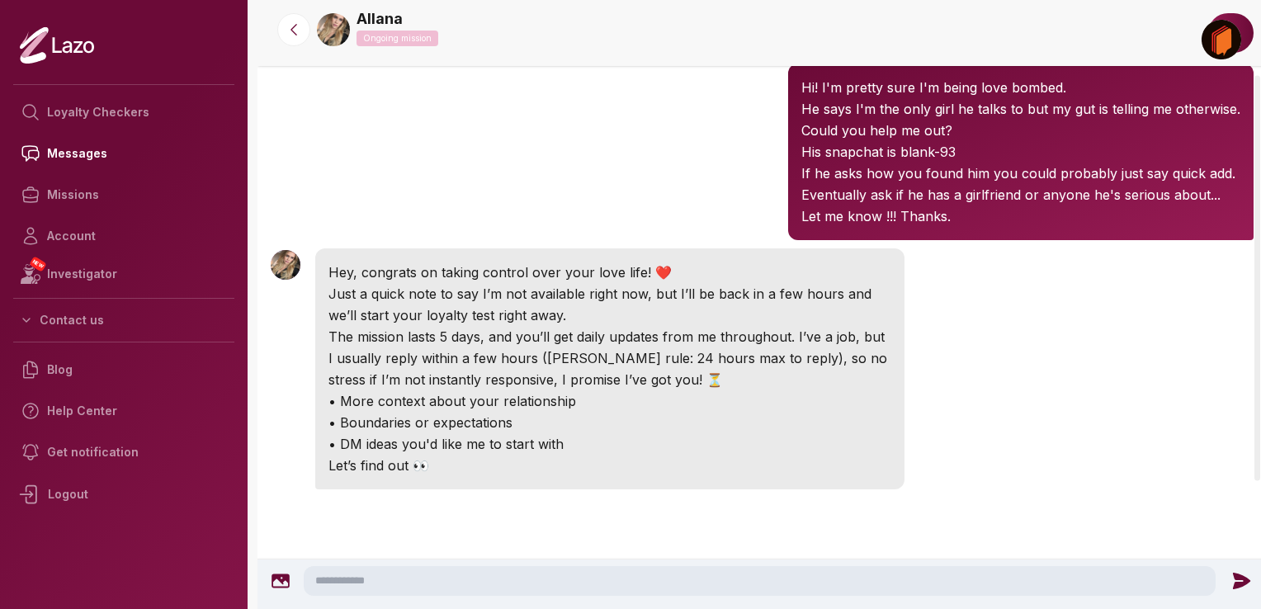
scroll to position [116, 0]
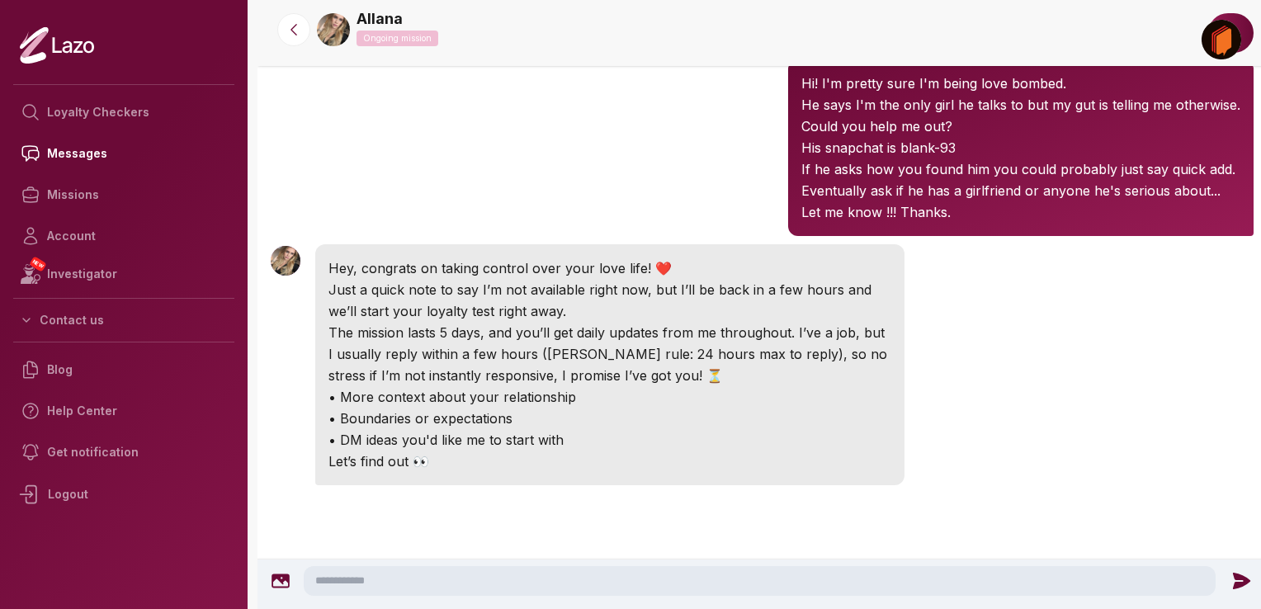
type textarea "*"
paste textarea "**********"
type textarea "*"
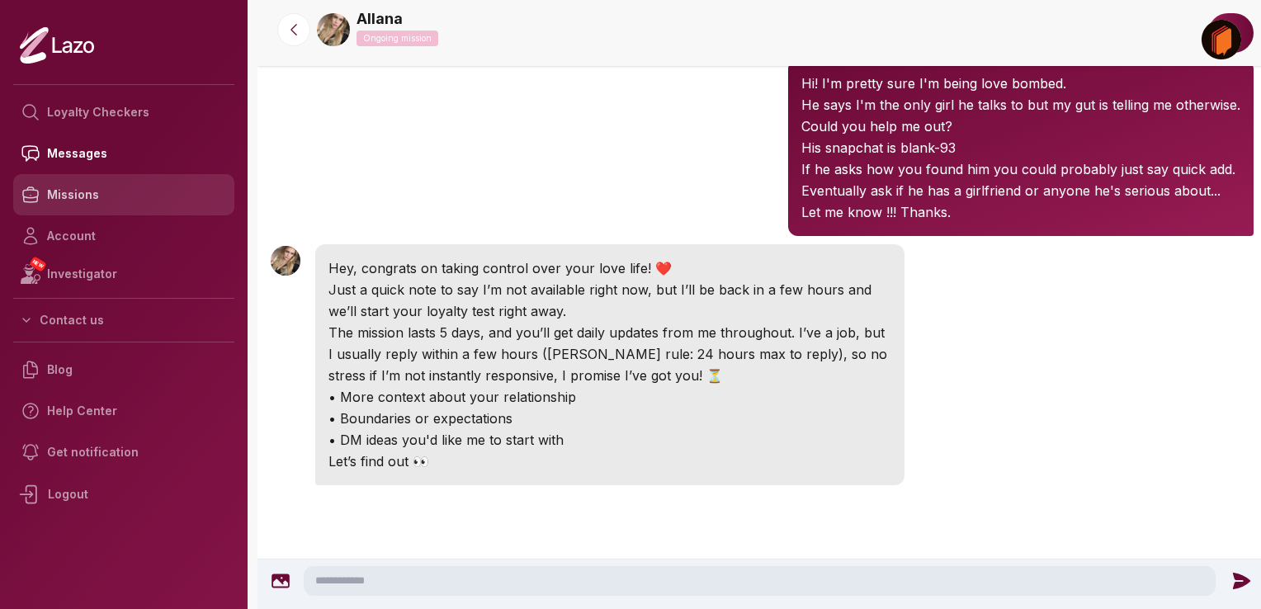
click at [66, 196] on link "Missions" at bounding box center [123, 194] width 221 height 41
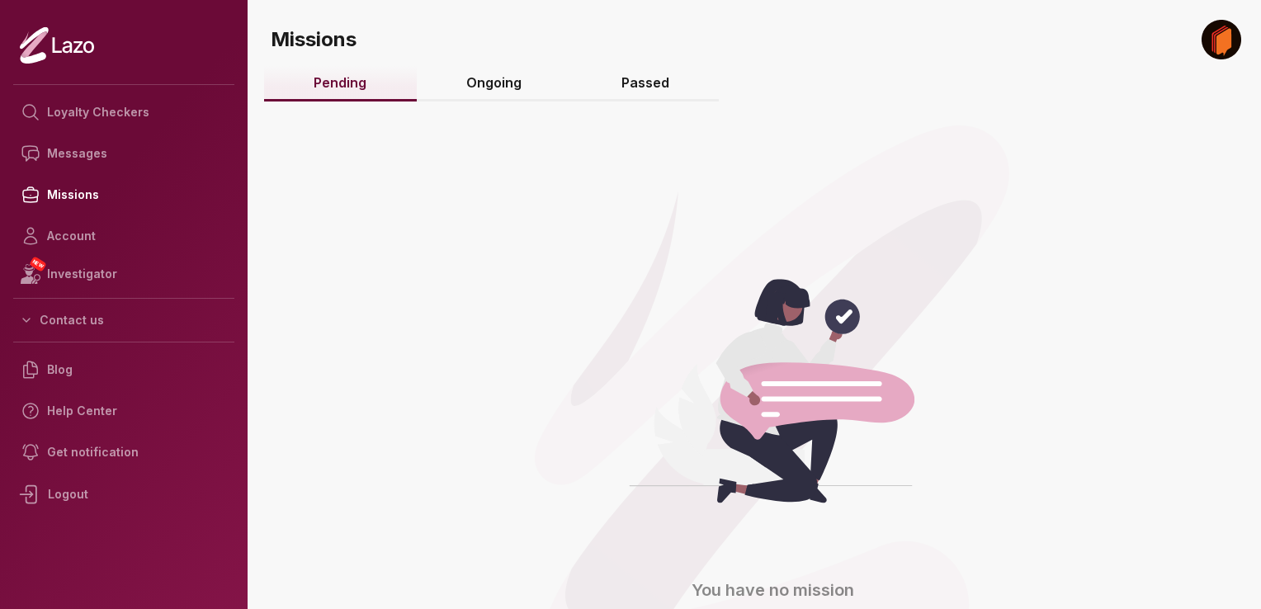
click at [489, 83] on link "Ongoing" at bounding box center [494, 83] width 155 height 35
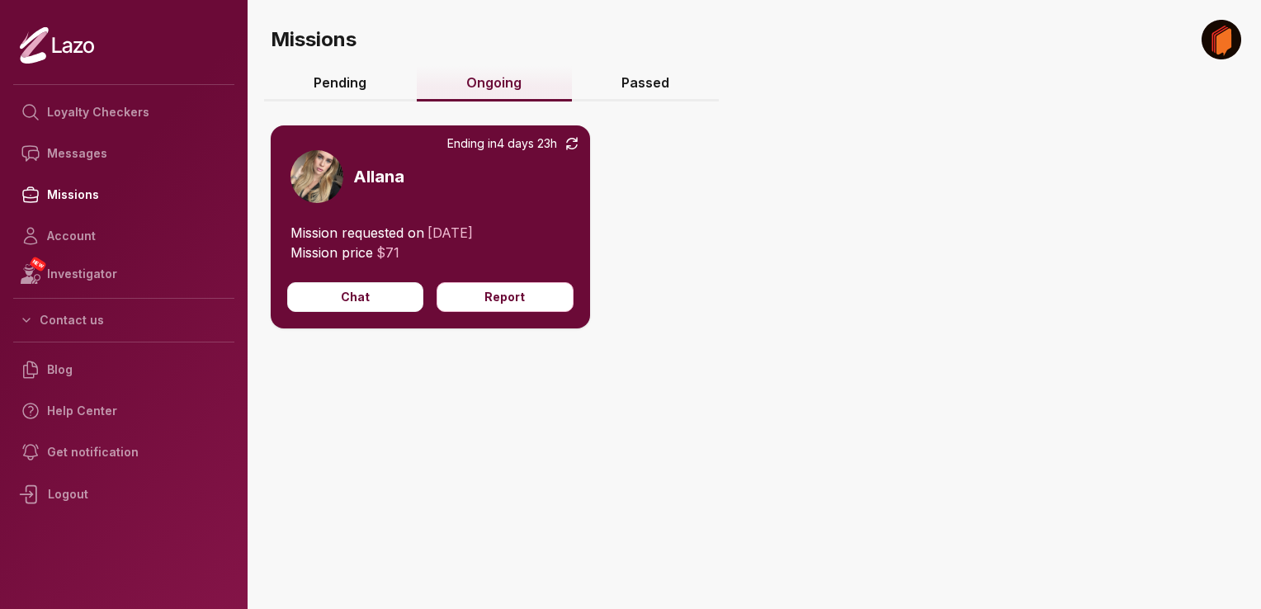
click at [634, 81] on link "Passed" at bounding box center [646, 83] width 148 height 35
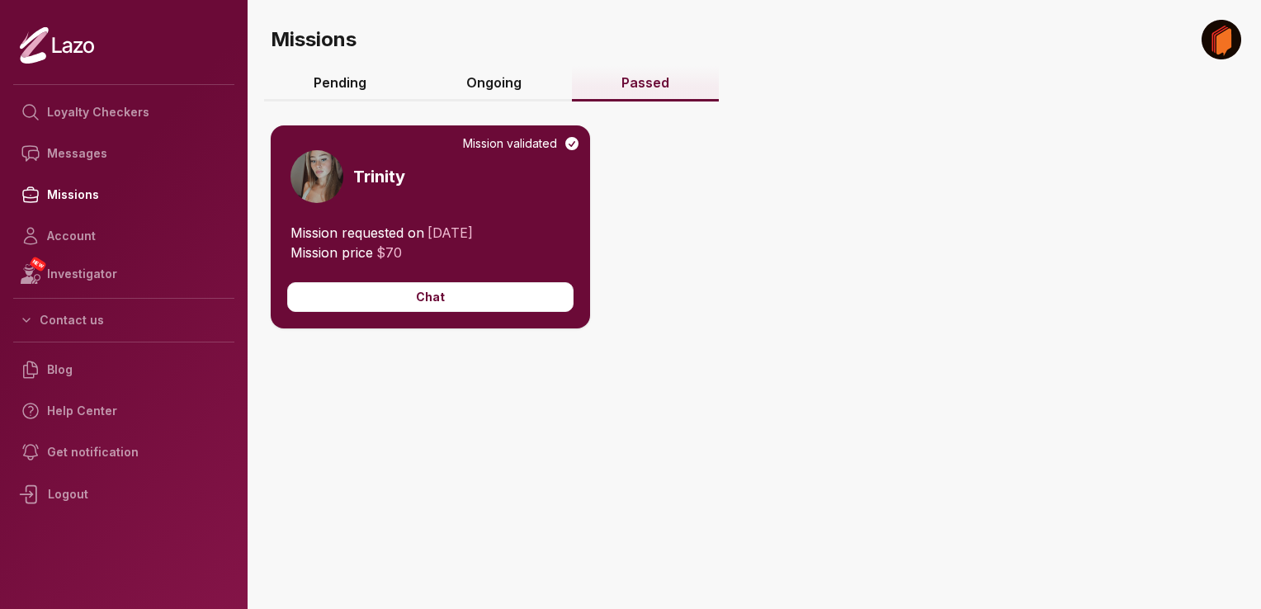
click at [495, 82] on link "Ongoing" at bounding box center [494, 83] width 155 height 35
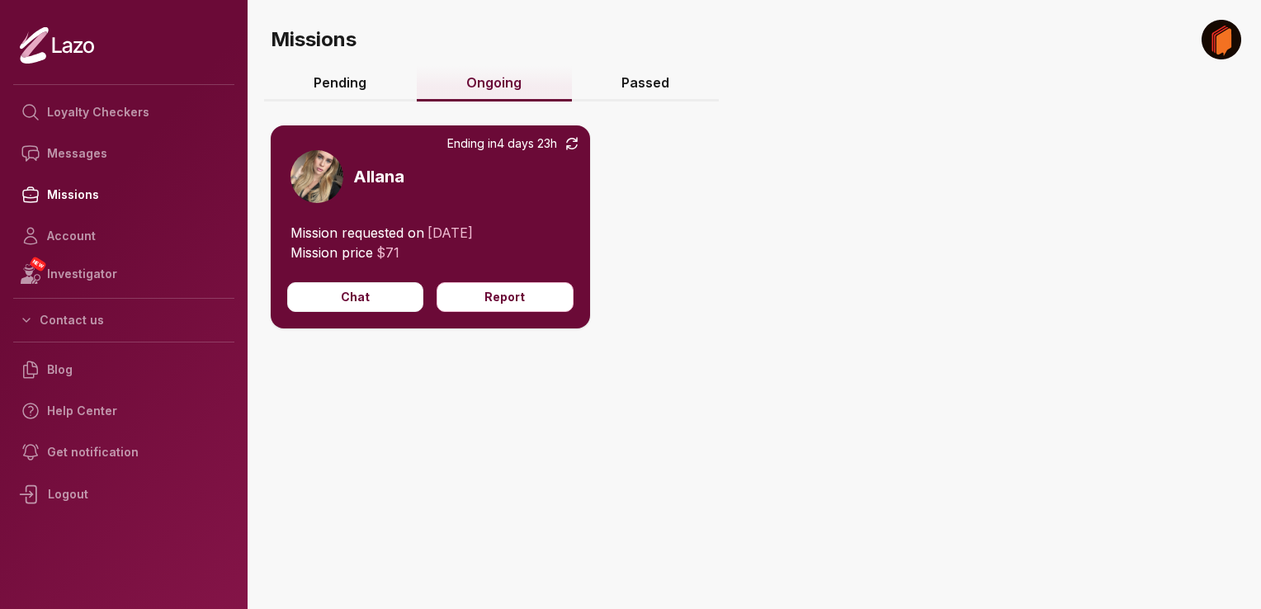
click at [328, 92] on link "Pending" at bounding box center [340, 83] width 153 height 35
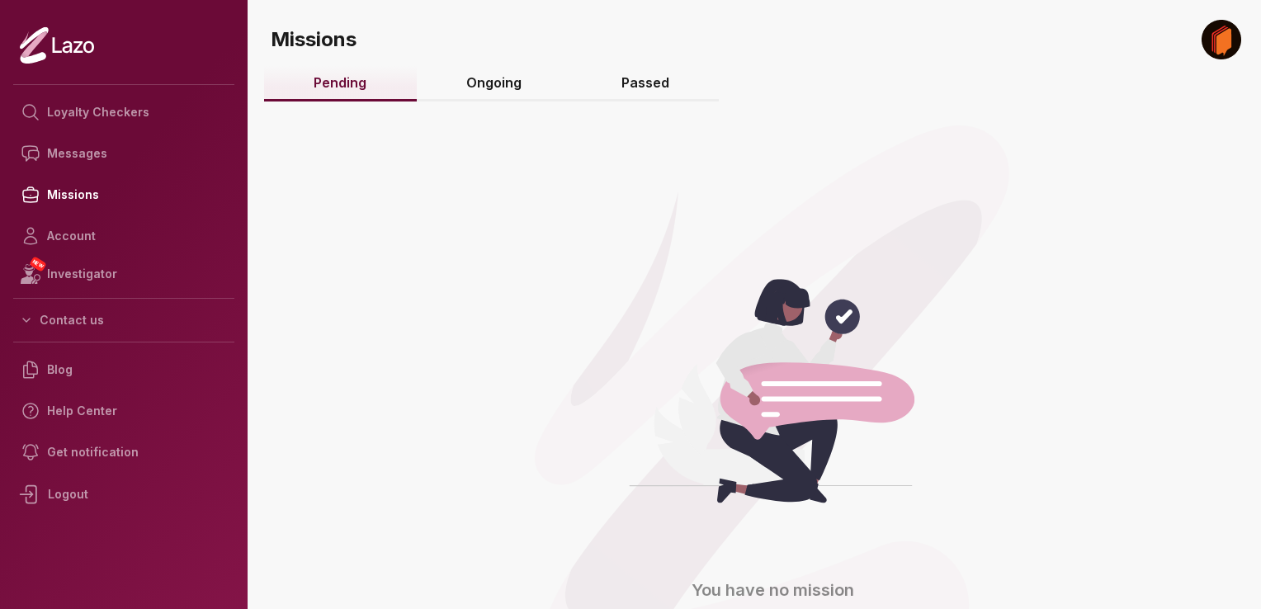
click at [472, 83] on link "Ongoing" at bounding box center [494, 83] width 155 height 35
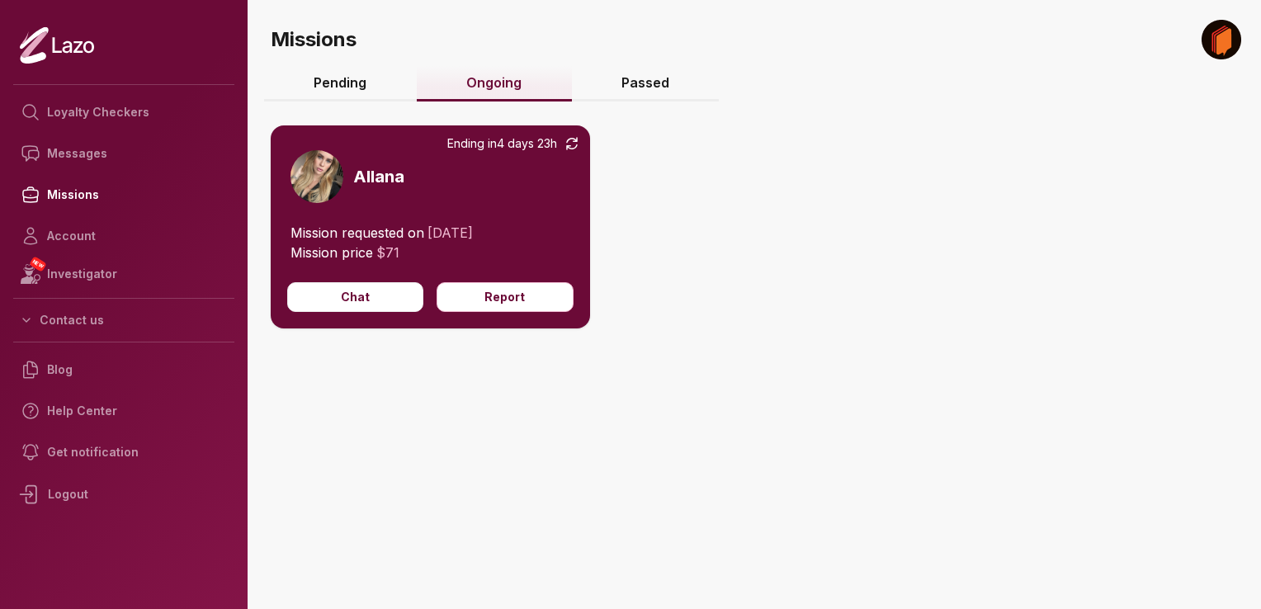
click at [649, 76] on link "Passed" at bounding box center [646, 83] width 148 height 35
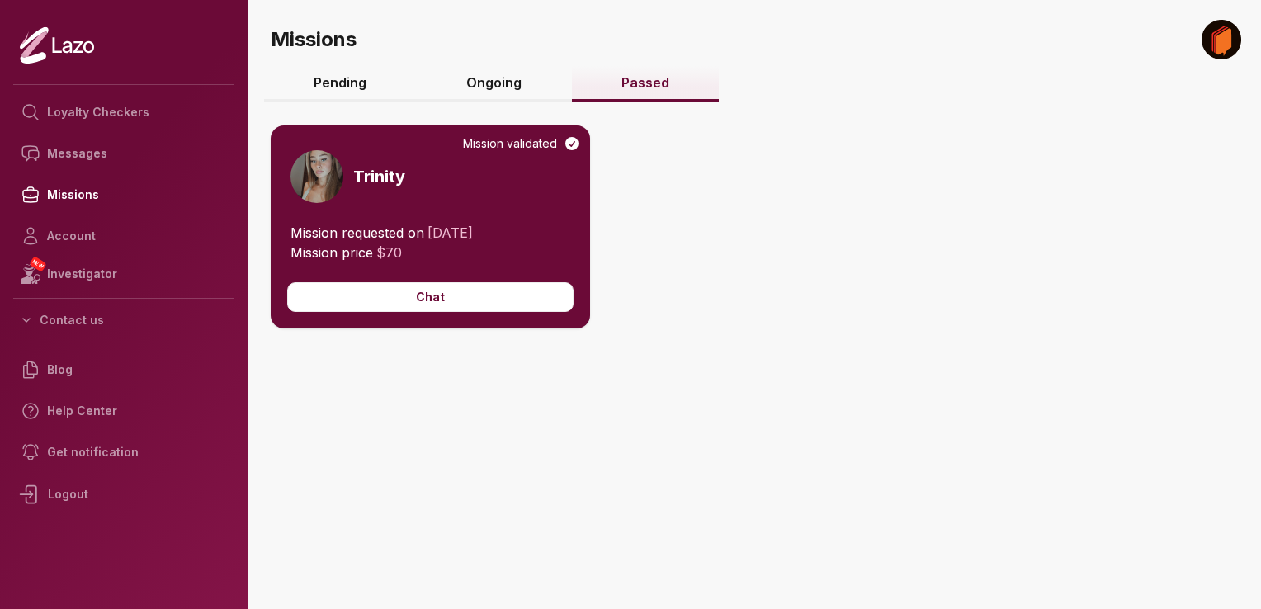
click at [333, 174] on img at bounding box center [316, 176] width 53 height 53
click at [387, 183] on h3 "Trinity" at bounding box center [379, 176] width 52 height 23
click at [109, 107] on link "Loyalty Checkers" at bounding box center [123, 112] width 221 height 41
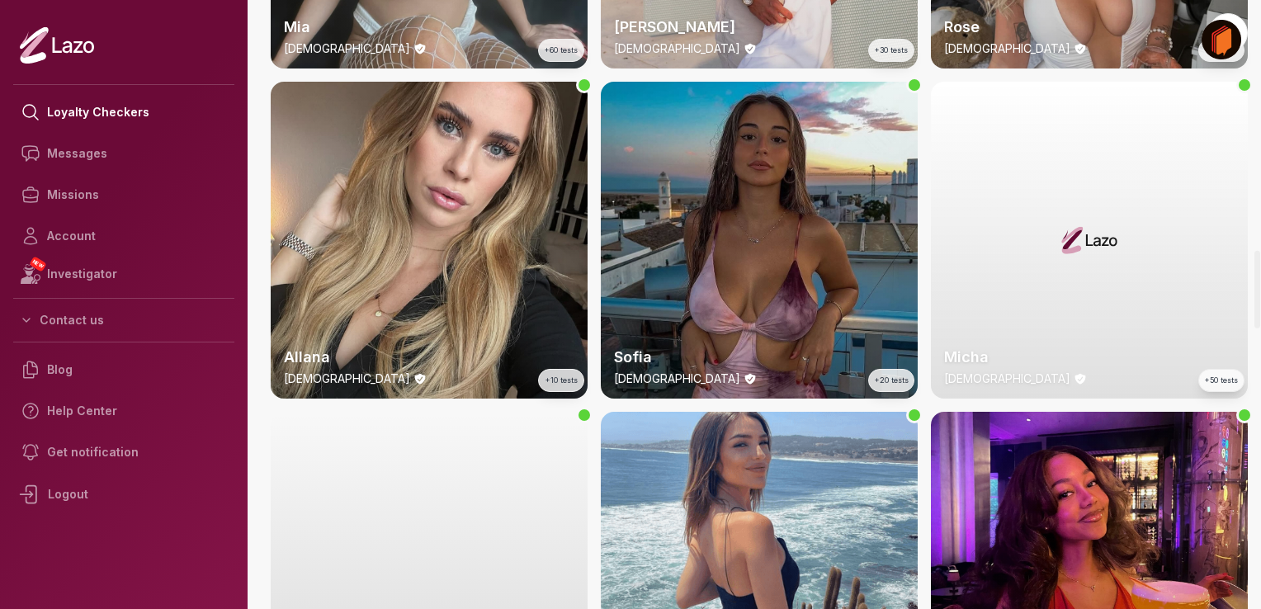
scroll to position [1961, 0]
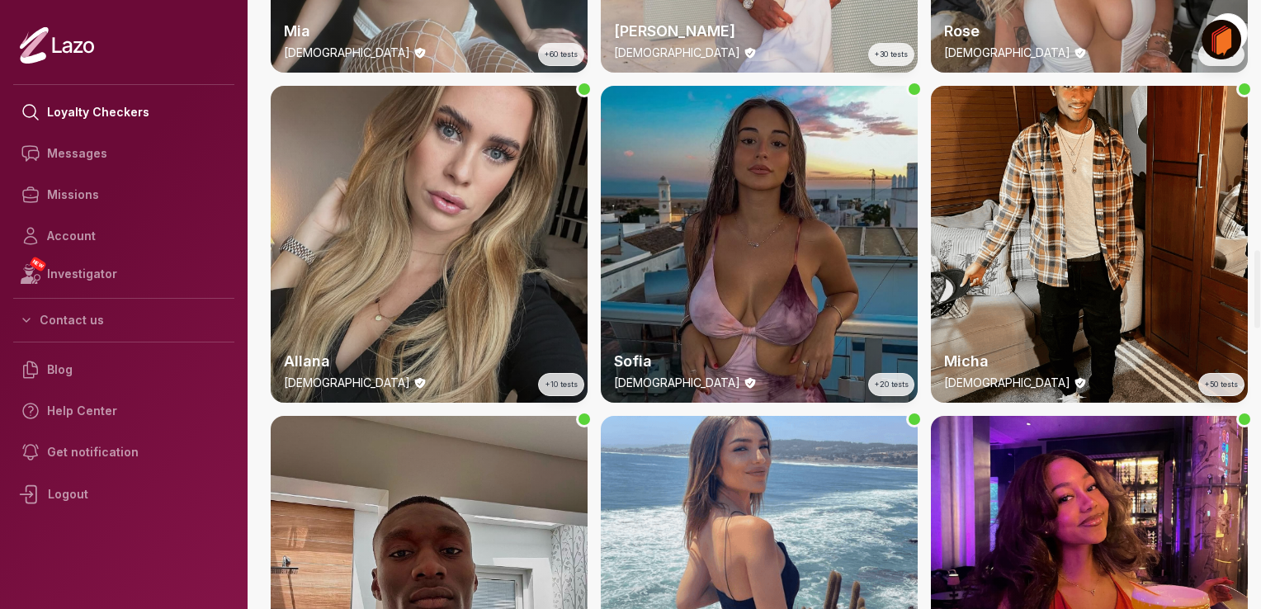
click at [462, 233] on div "Allana 27 y/o +10 tests" at bounding box center [429, 244] width 317 height 317
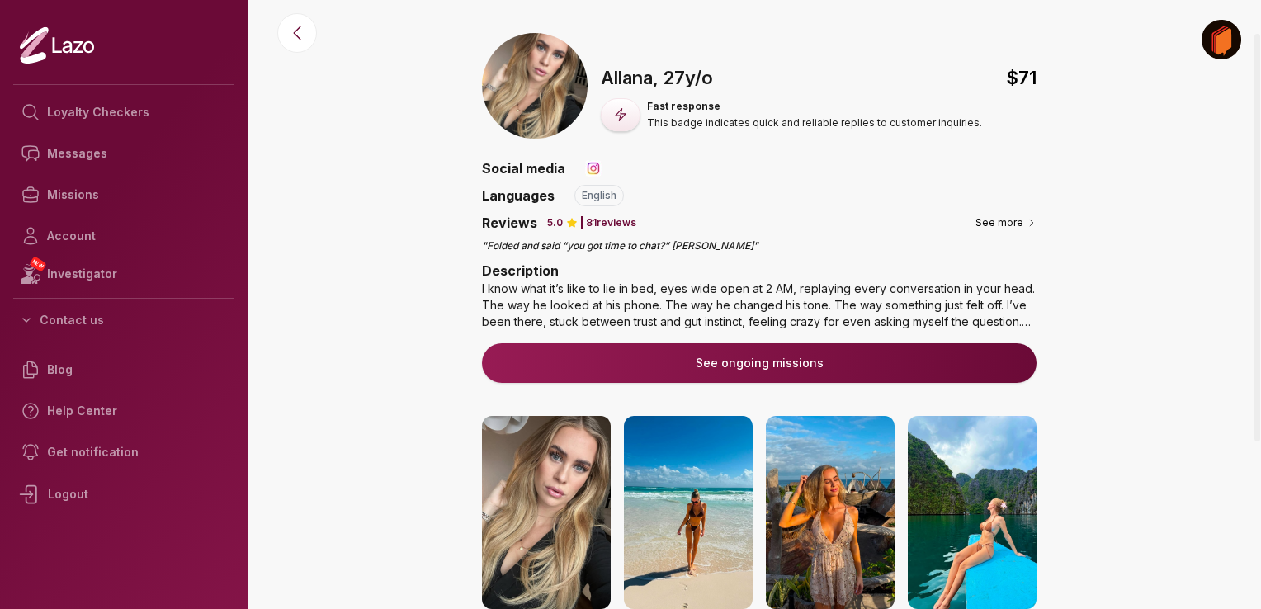
click at [814, 358] on button "See ongoing missions" at bounding box center [759, 363] width 555 height 40
click at [1010, 220] on button "See more" at bounding box center [1005, 223] width 61 height 17
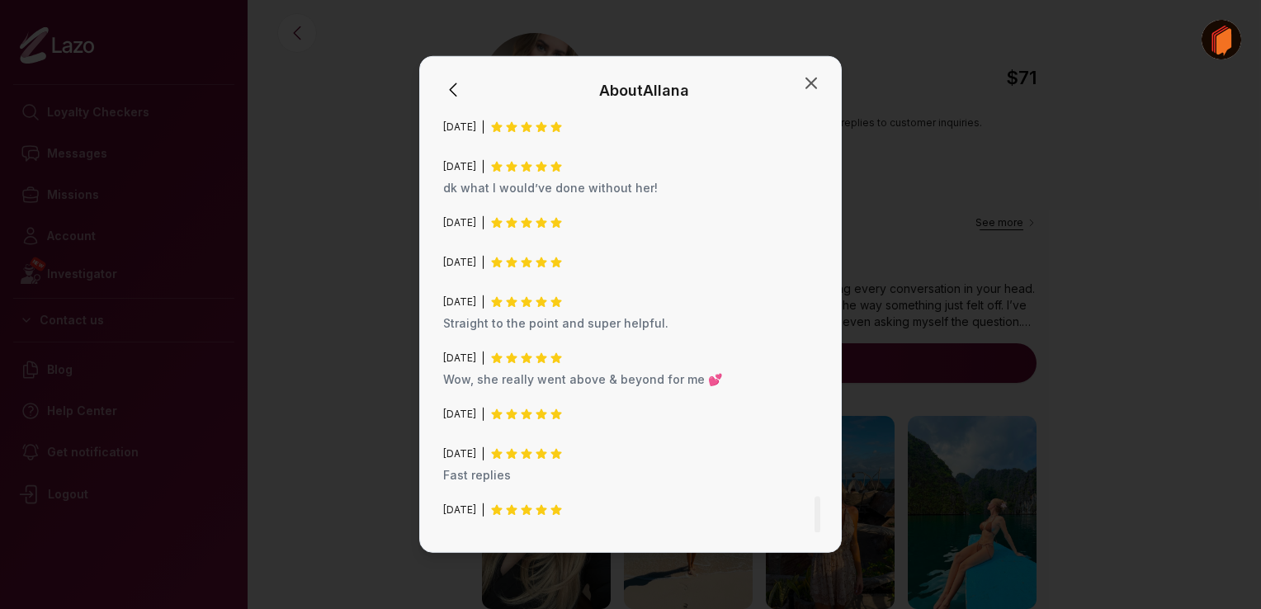
scroll to position [4365, 0]
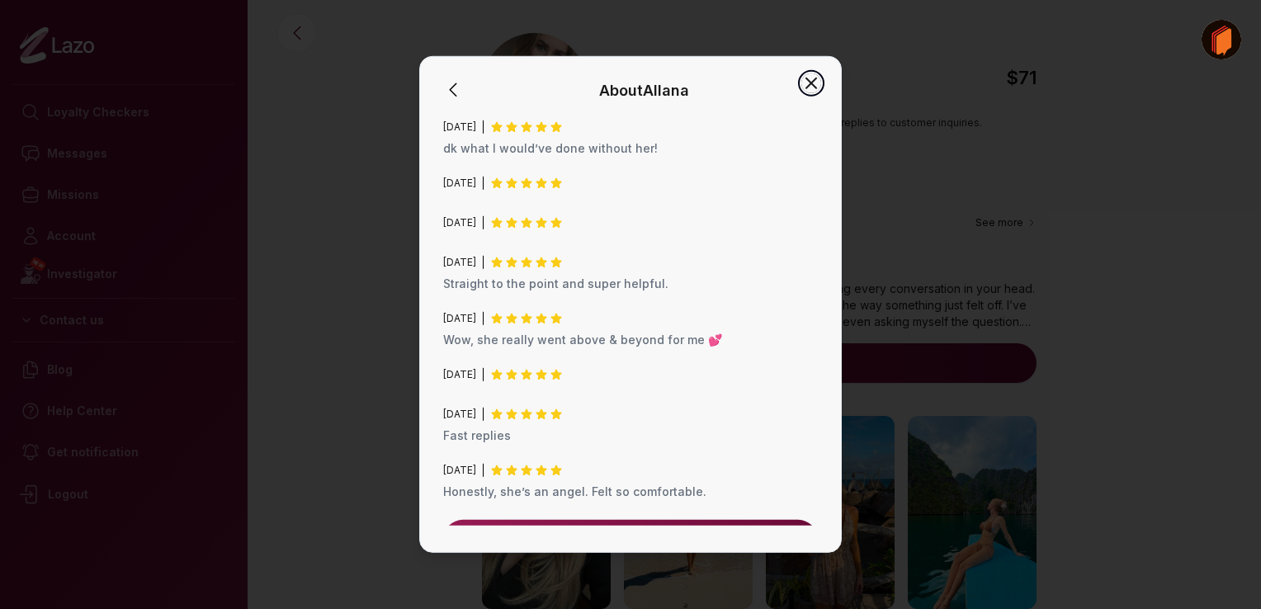
click at [811, 83] on icon "button" at bounding box center [811, 83] width 10 height 10
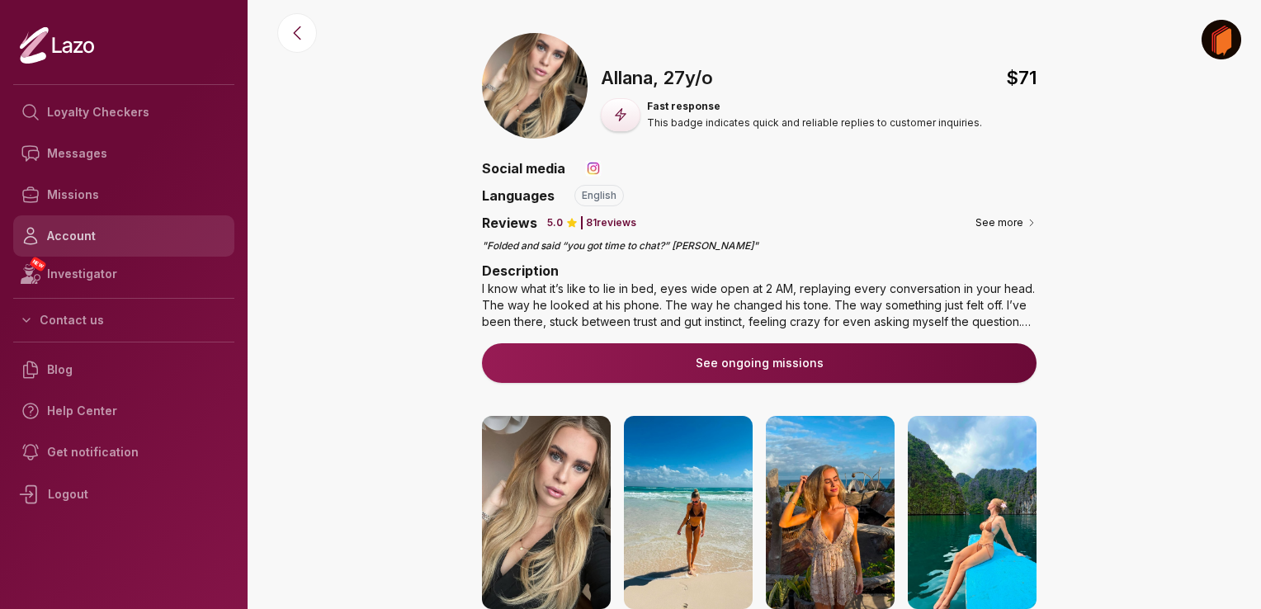
click at [78, 234] on link "Account" at bounding box center [123, 235] width 221 height 41
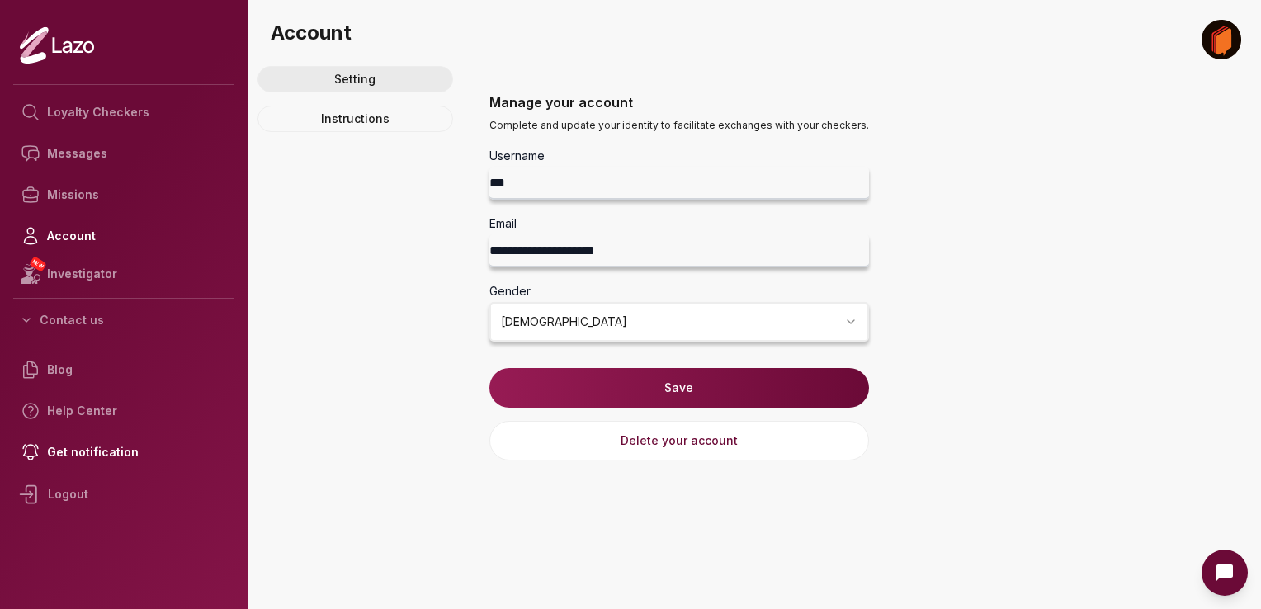
click at [353, 87] on link "Setting" at bounding box center [355, 79] width 196 height 26
click at [346, 127] on link "Instructions" at bounding box center [355, 119] width 196 height 26
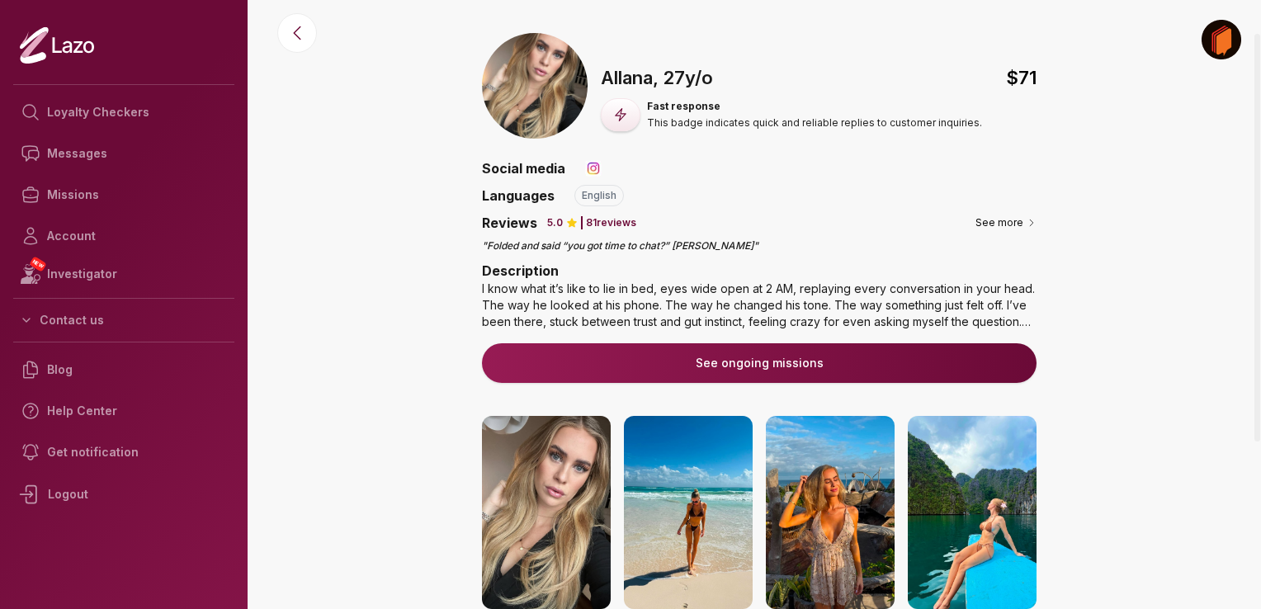
click at [649, 355] on button "See ongoing missions" at bounding box center [759, 363] width 555 height 40
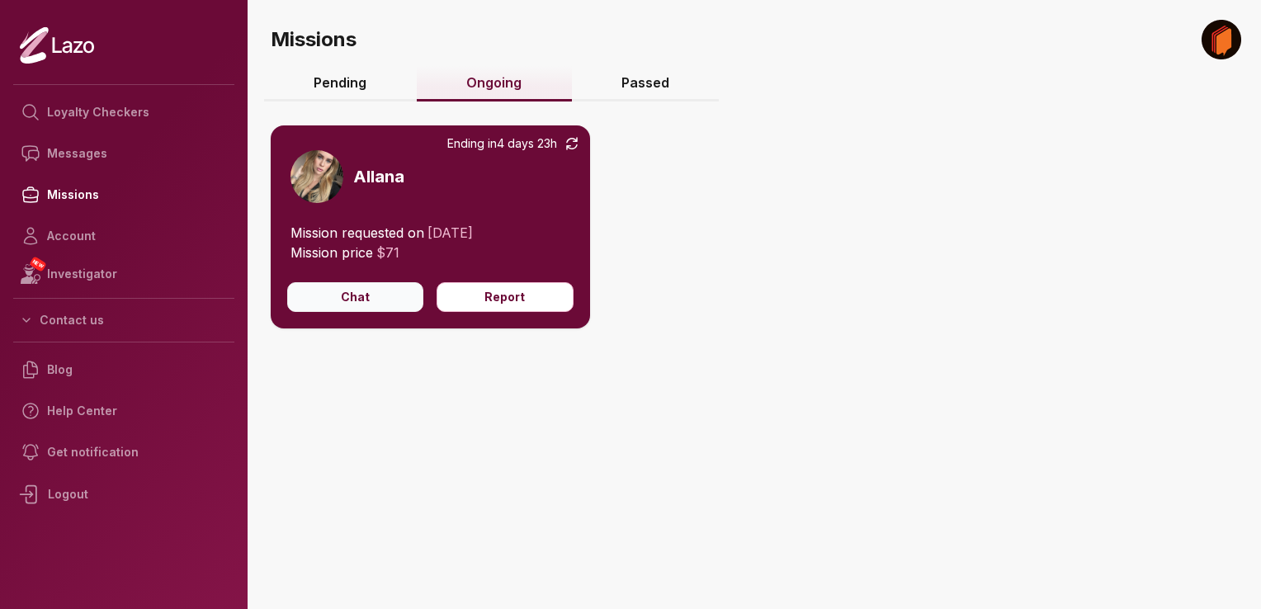
click at [367, 307] on button "Chat" at bounding box center [355, 297] width 136 height 30
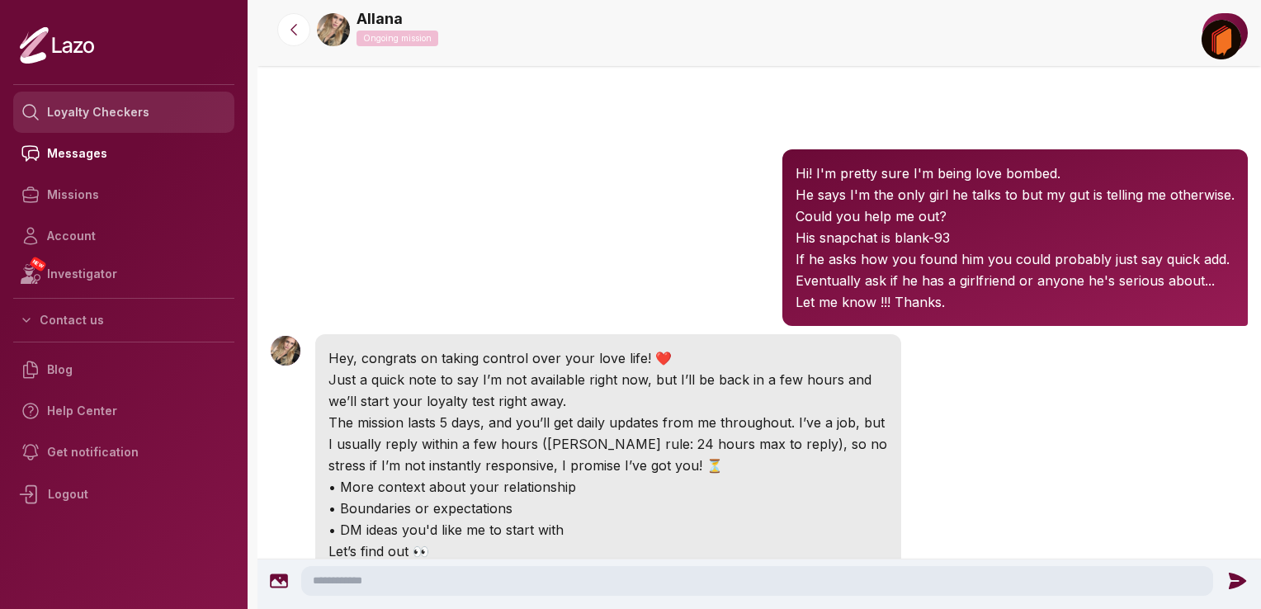
click at [115, 107] on link "Loyalty Checkers" at bounding box center [123, 112] width 221 height 41
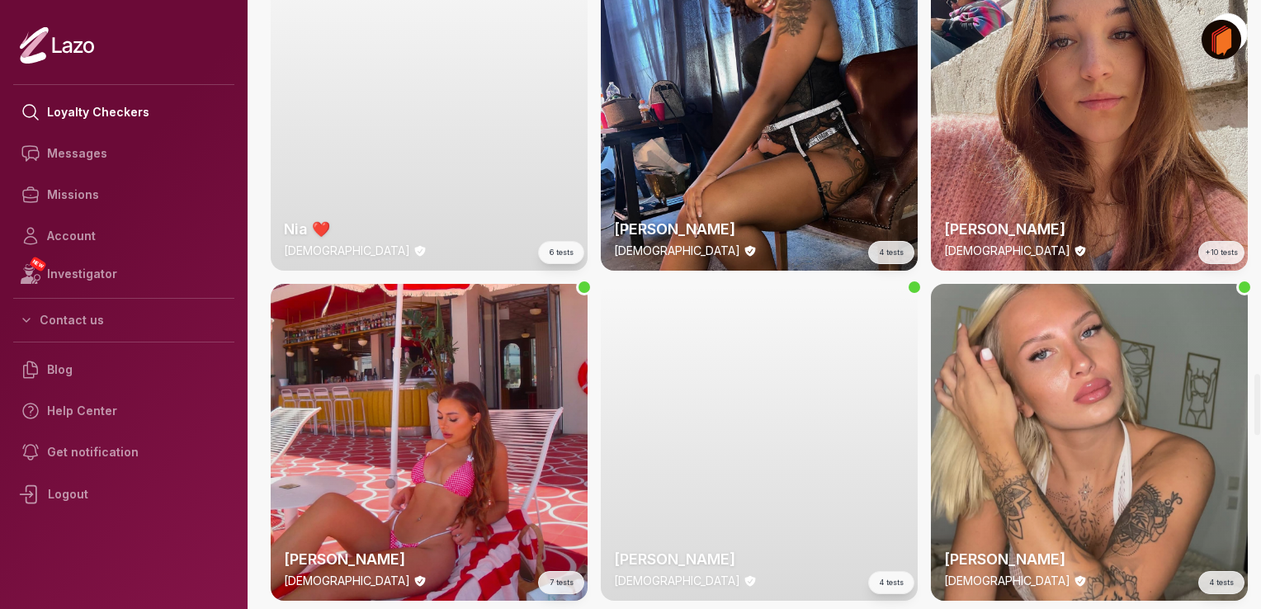
scroll to position [3743, 0]
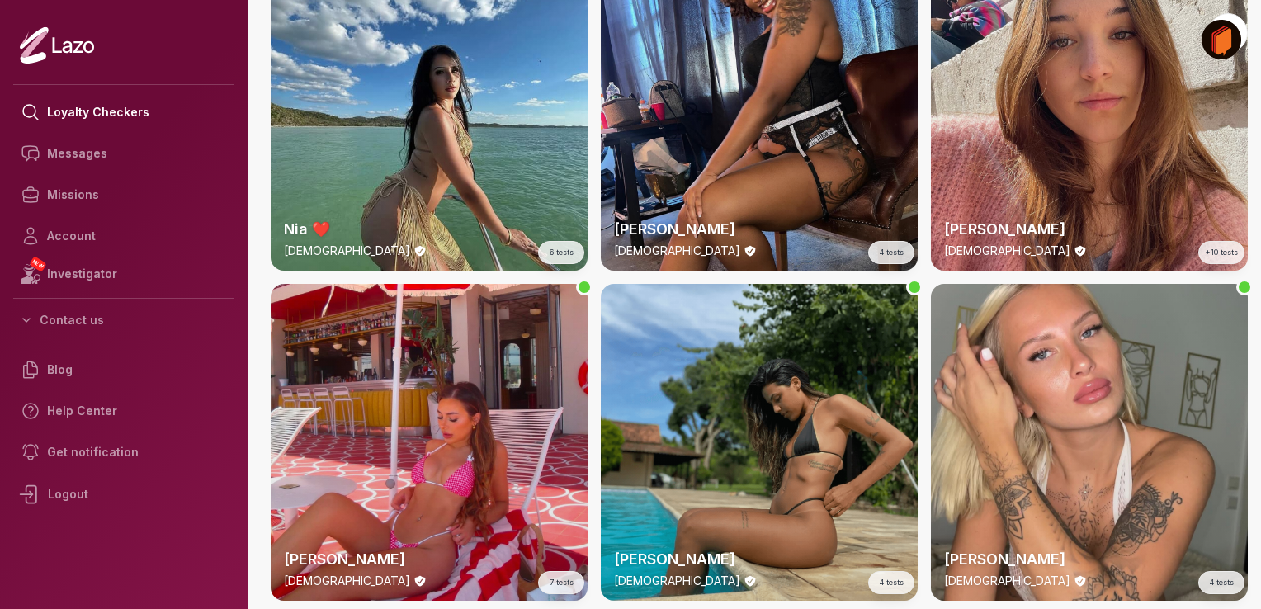
click at [786, 461] on div "Valeria 21 y/o 4 tests" at bounding box center [759, 442] width 317 height 317
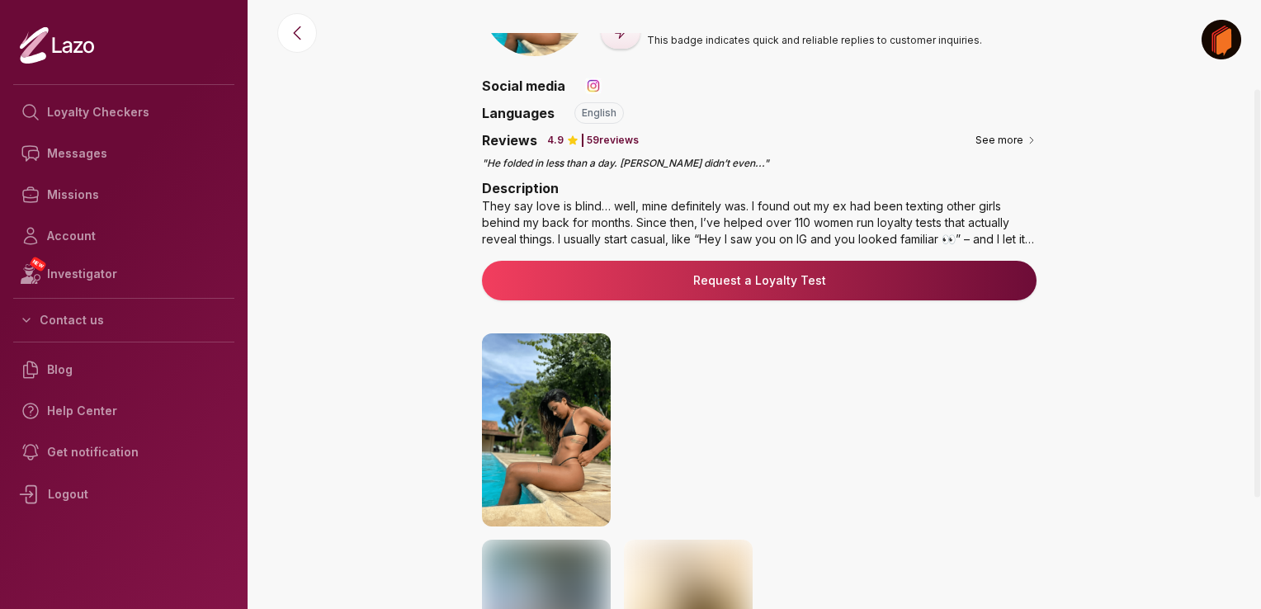
scroll to position [86, 0]
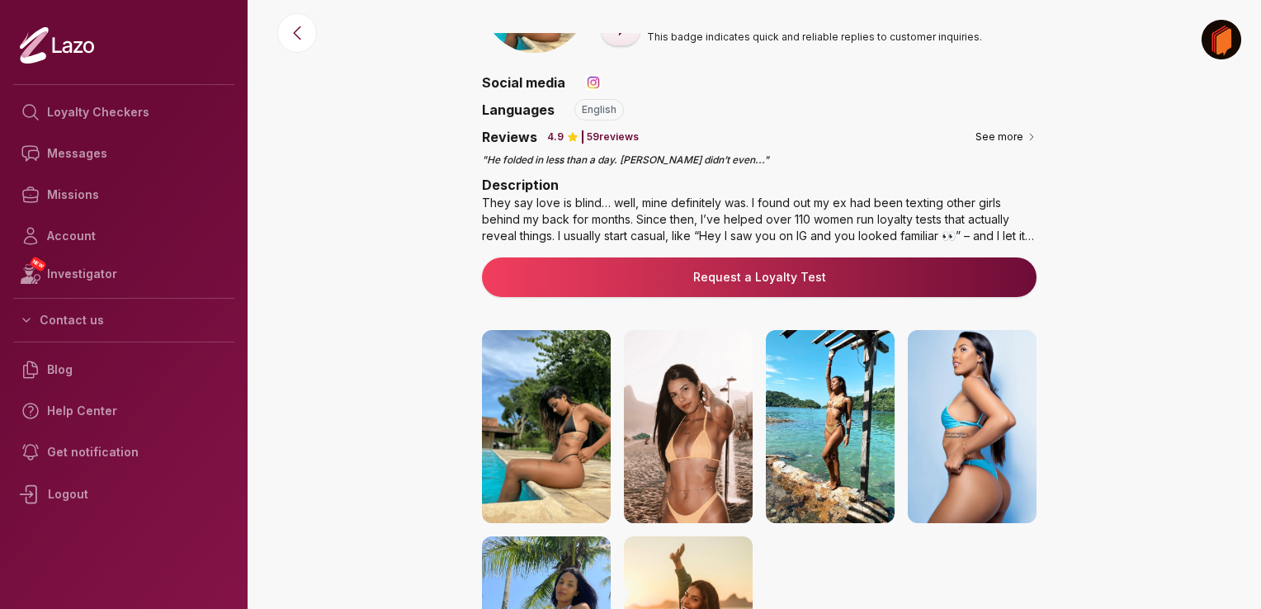
click at [561, 393] on img at bounding box center [546, 426] width 129 height 193
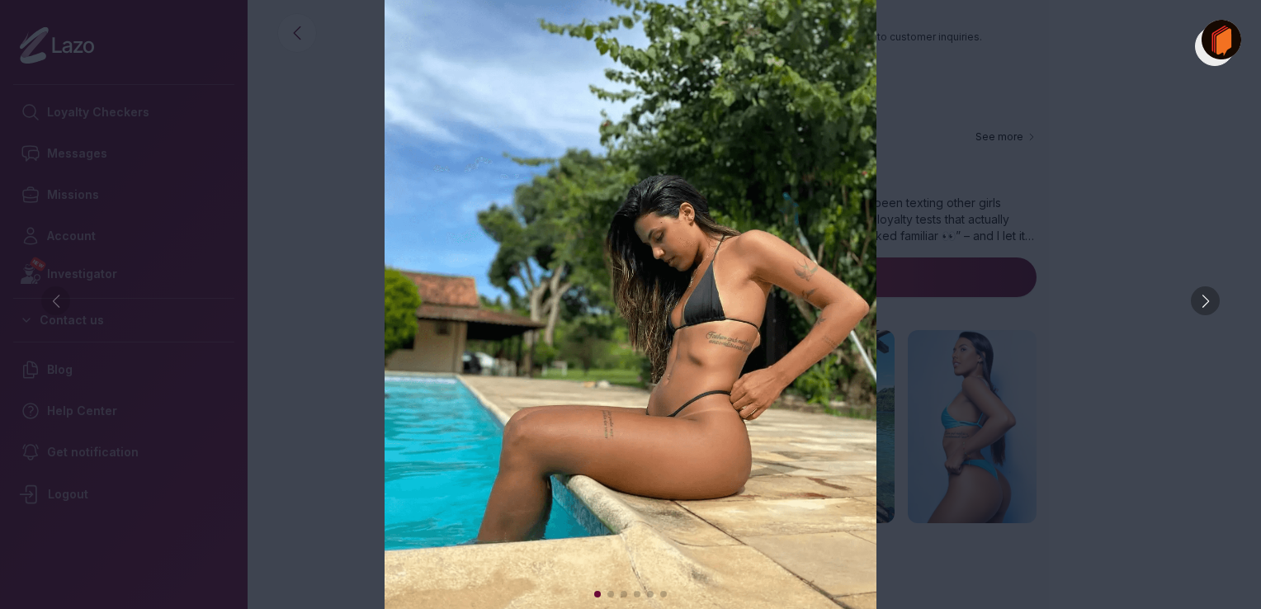
click at [1205, 300] on div at bounding box center [1205, 300] width 29 height 29
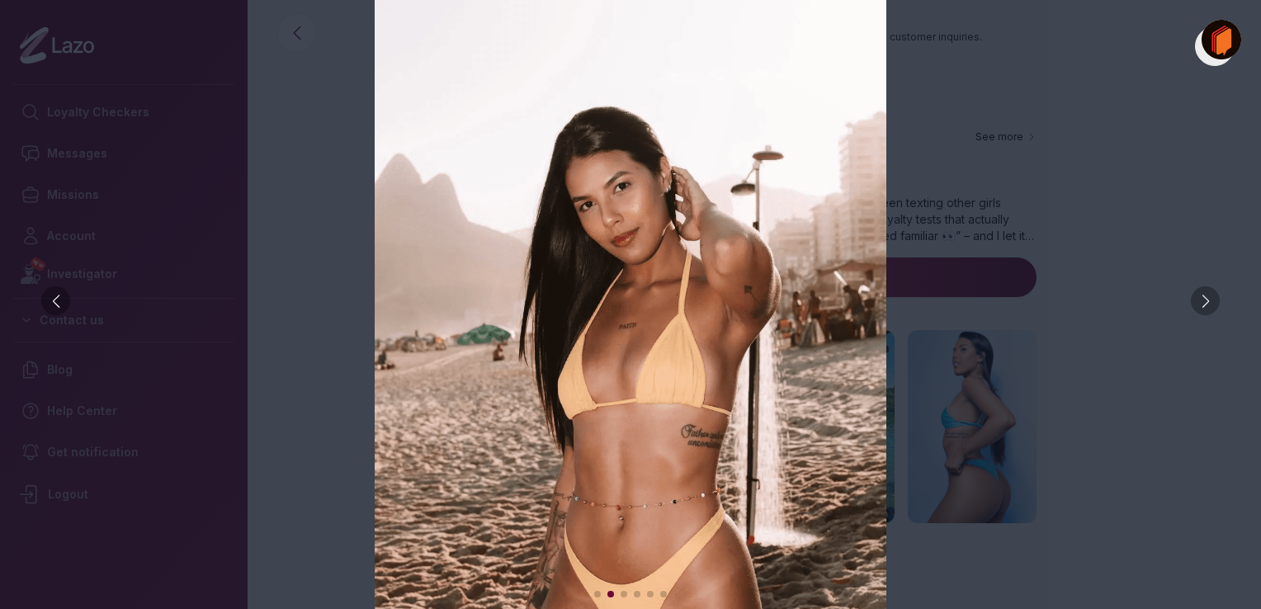
click at [1211, 309] on div at bounding box center [1205, 300] width 29 height 29
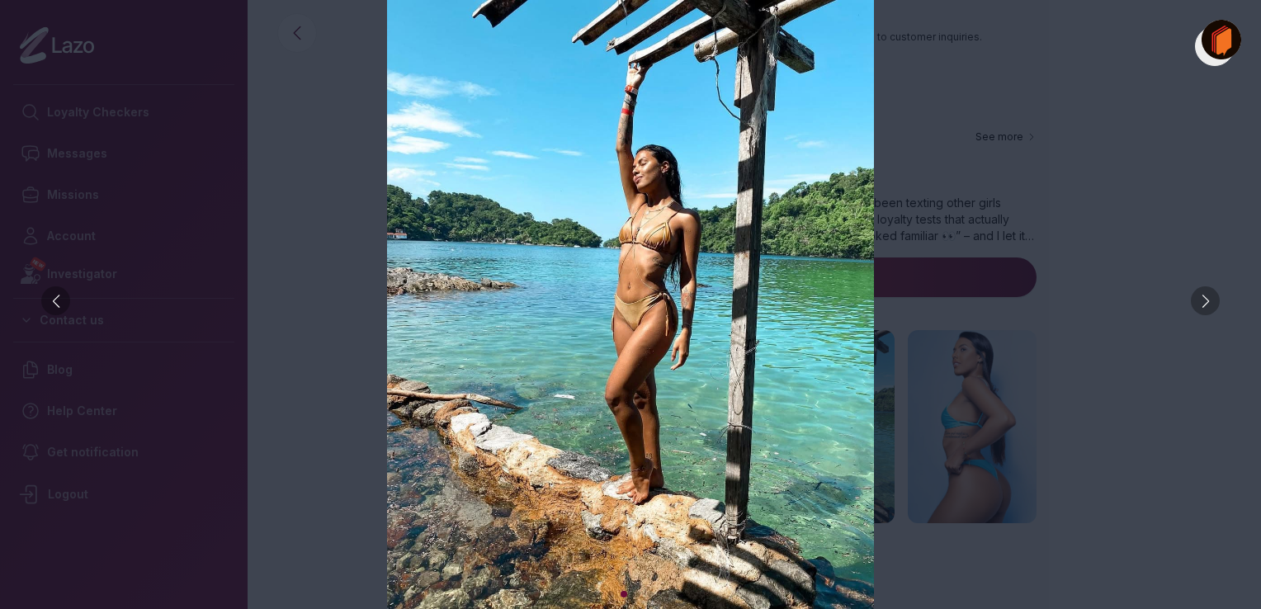
click at [1211, 309] on div at bounding box center [1205, 300] width 29 height 29
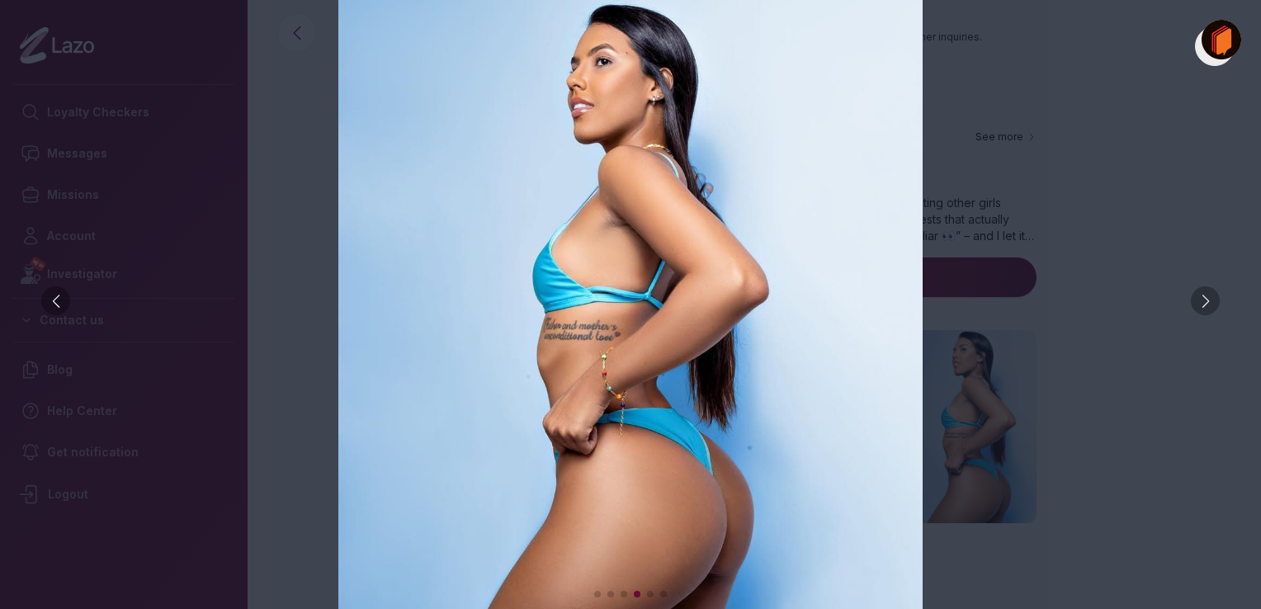
click at [1211, 309] on div at bounding box center [1205, 300] width 29 height 29
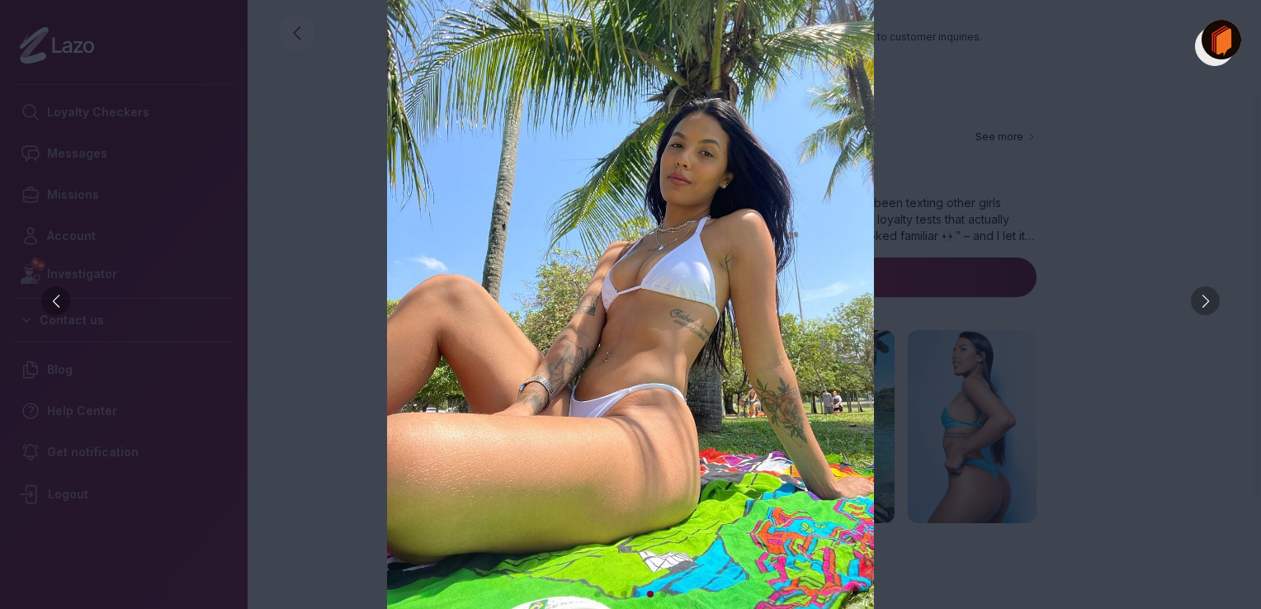
click at [1211, 309] on div at bounding box center [1205, 300] width 29 height 29
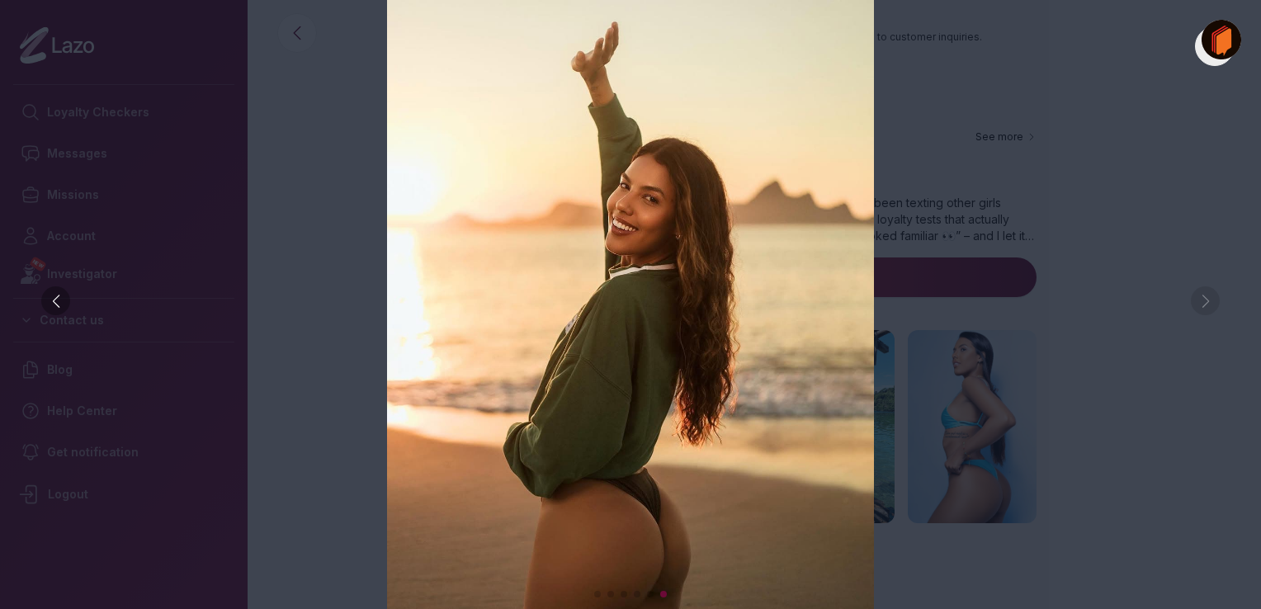
click at [1212, 326] on img at bounding box center [630, 304] width 1195 height 609
click at [1126, 397] on img at bounding box center [630, 304] width 1195 height 609
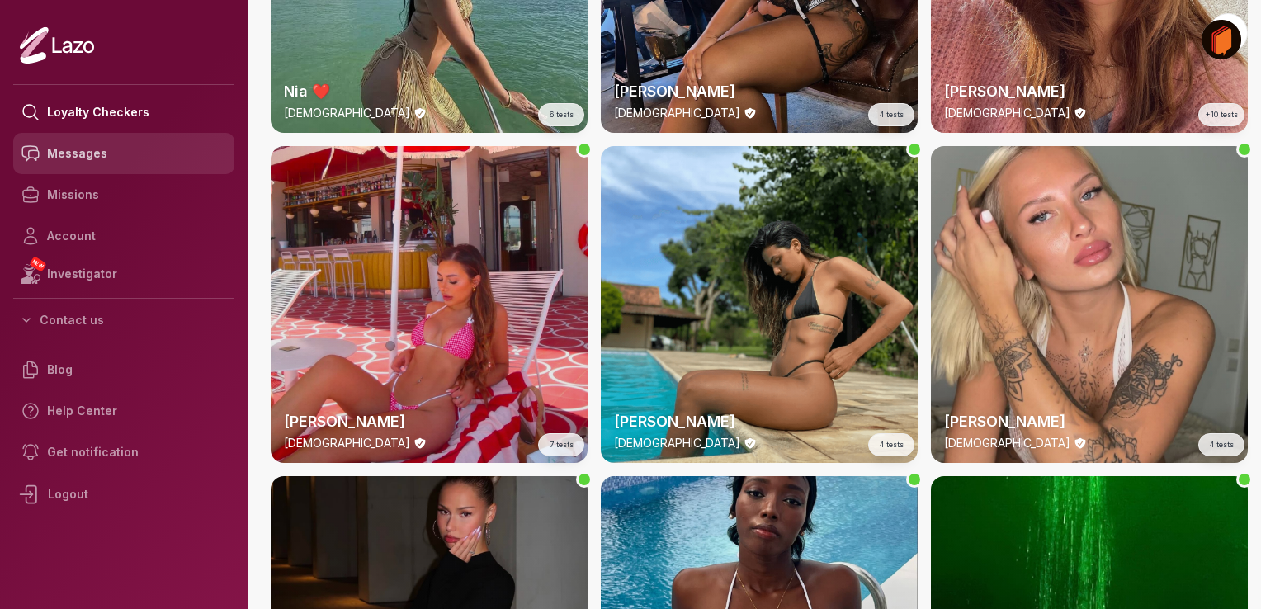
click at [79, 153] on link "Messages" at bounding box center [123, 153] width 221 height 41
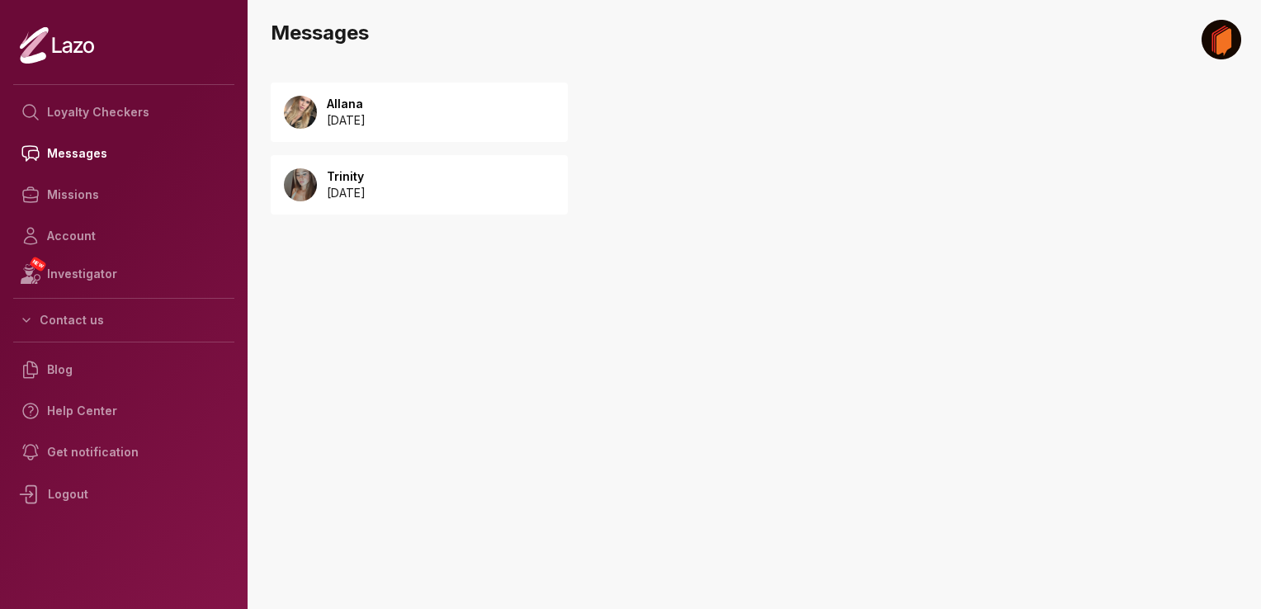
click at [411, 189] on div "Trinity [DATE]" at bounding box center [419, 184] width 297 height 59
